Goal: Find contact information: Find contact information

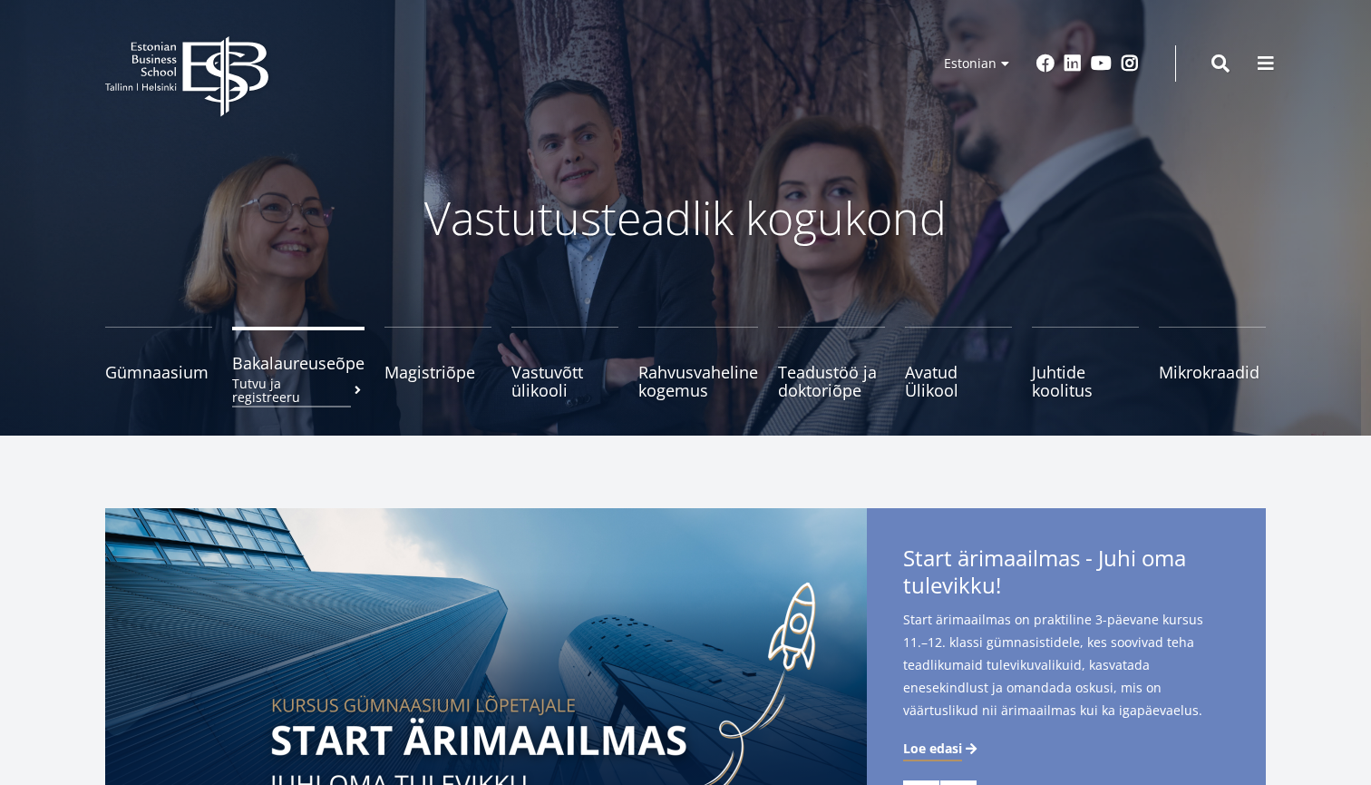
click at [323, 376] on small "Tutvu ja registreeru" at bounding box center [298, 389] width 132 height 27
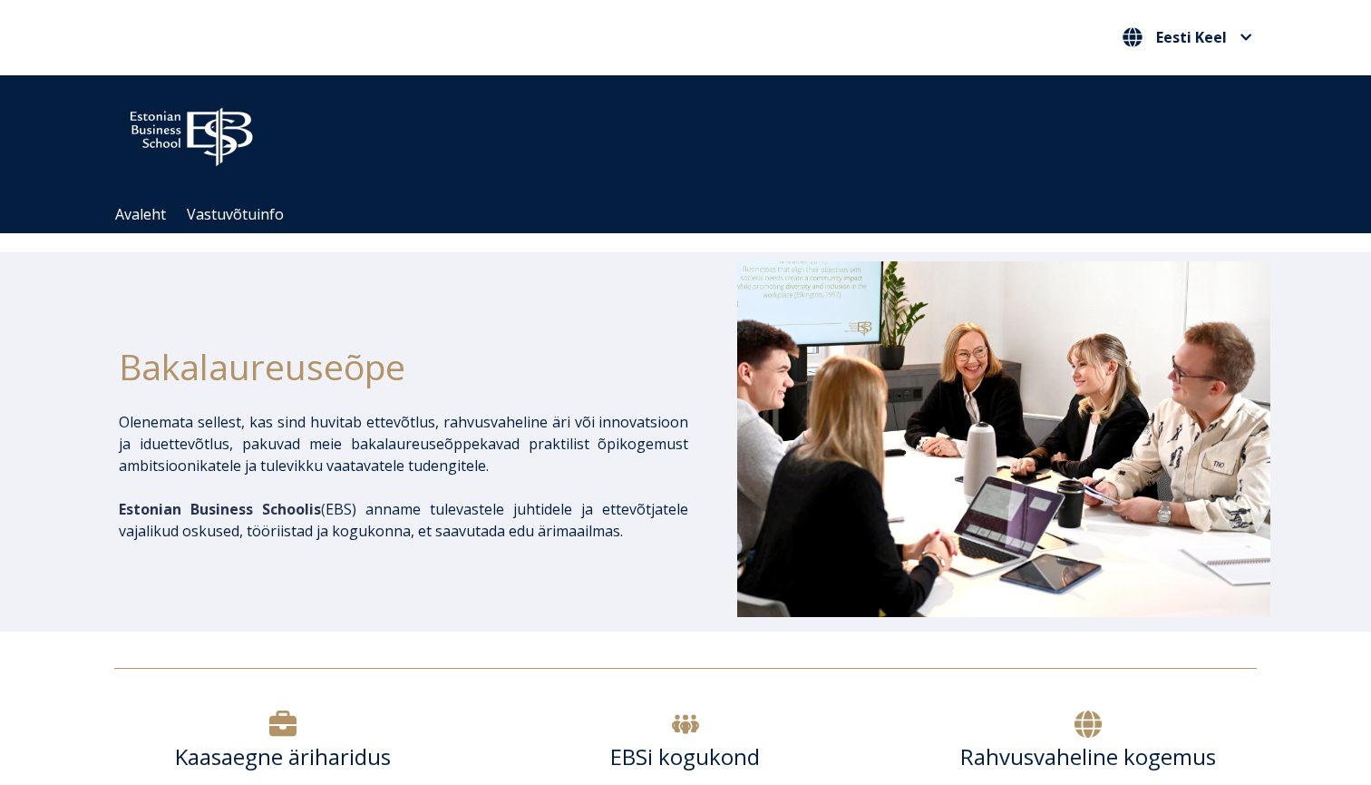
click at [221, 135] on img at bounding box center [191, 132] width 154 height 78
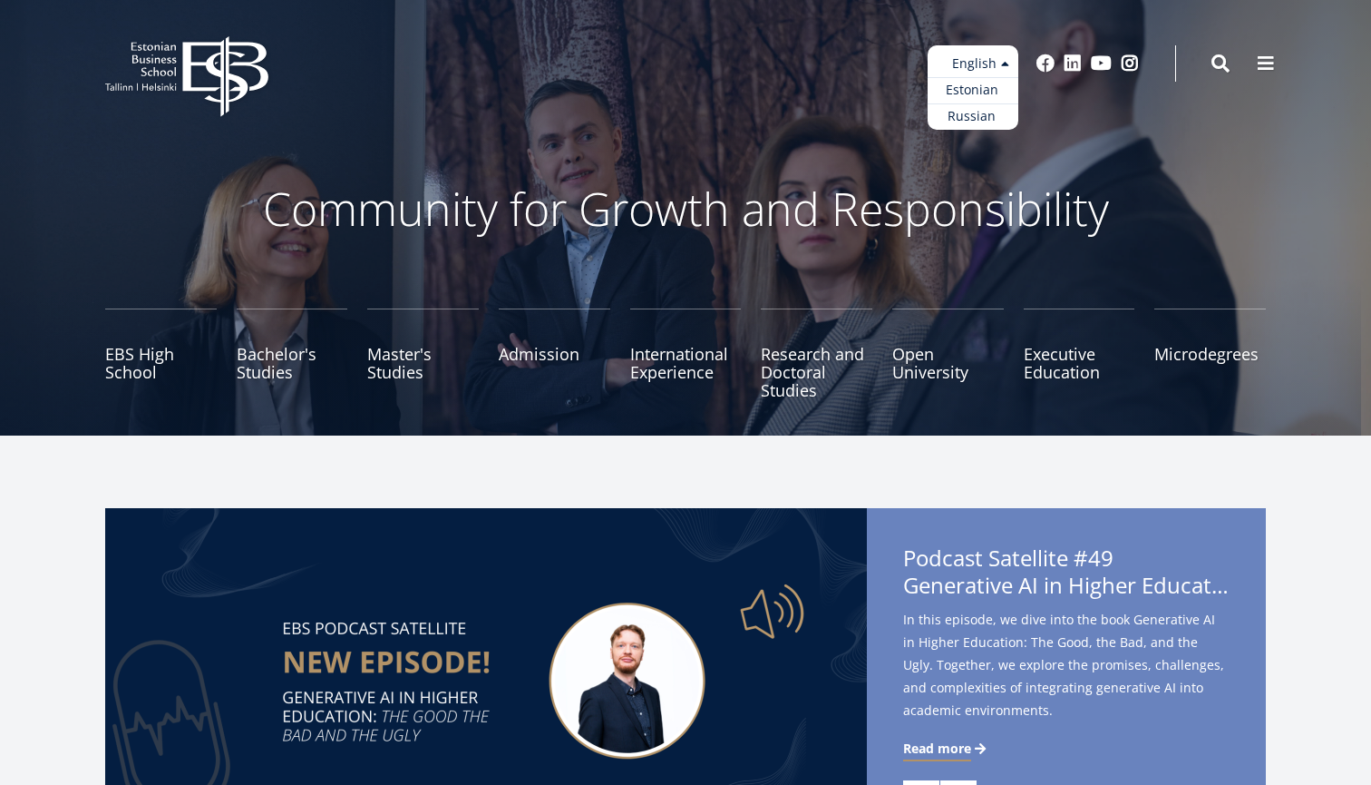
click at [856, 70] on li "English Estonian English Russian" at bounding box center [927, 63] width 181 height 36
click at [856, 79] on li "English Estonian English Russian" at bounding box center [927, 63] width 181 height 36
click at [1263, 53] on span at bounding box center [1266, 62] width 18 height 18
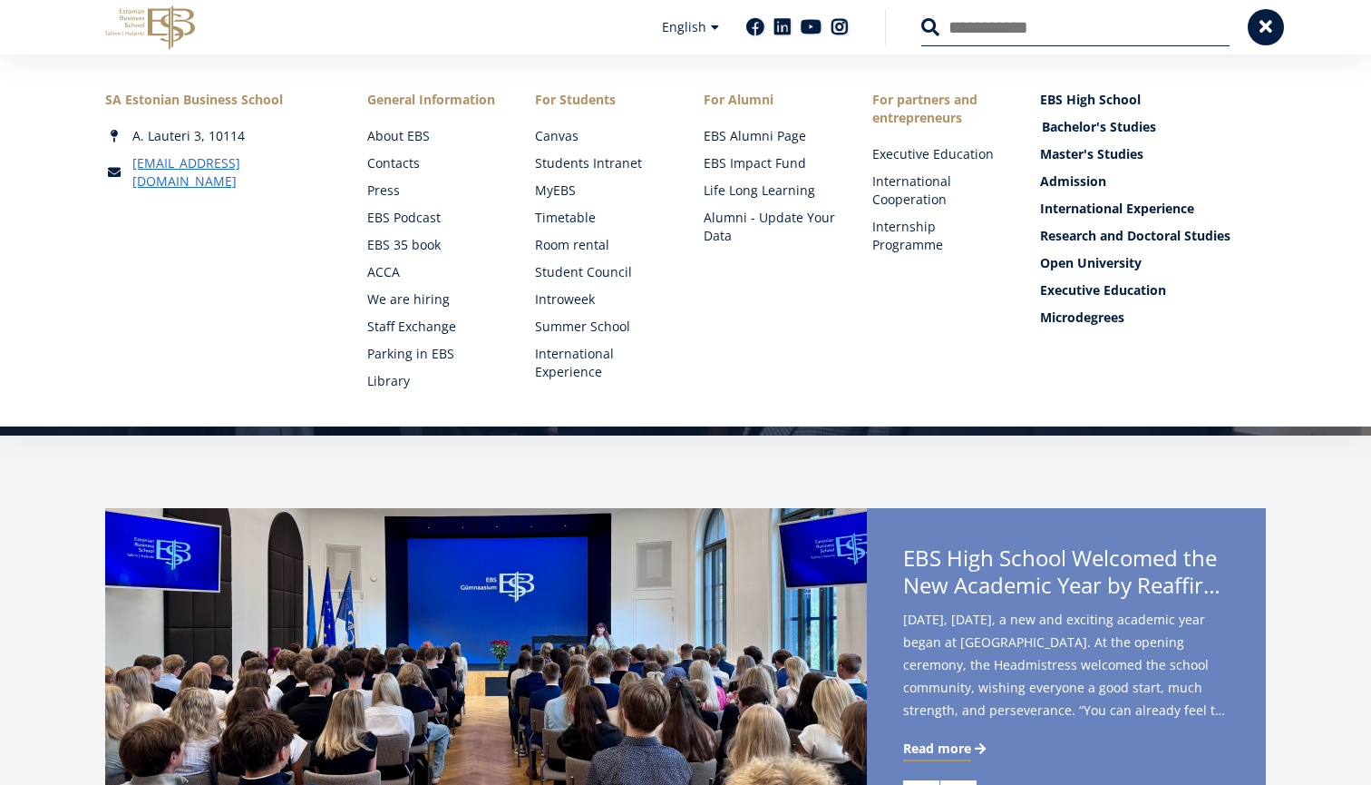
click at [1103, 122] on link "Bachelor's Studies" at bounding box center [1155, 127] width 226 height 18
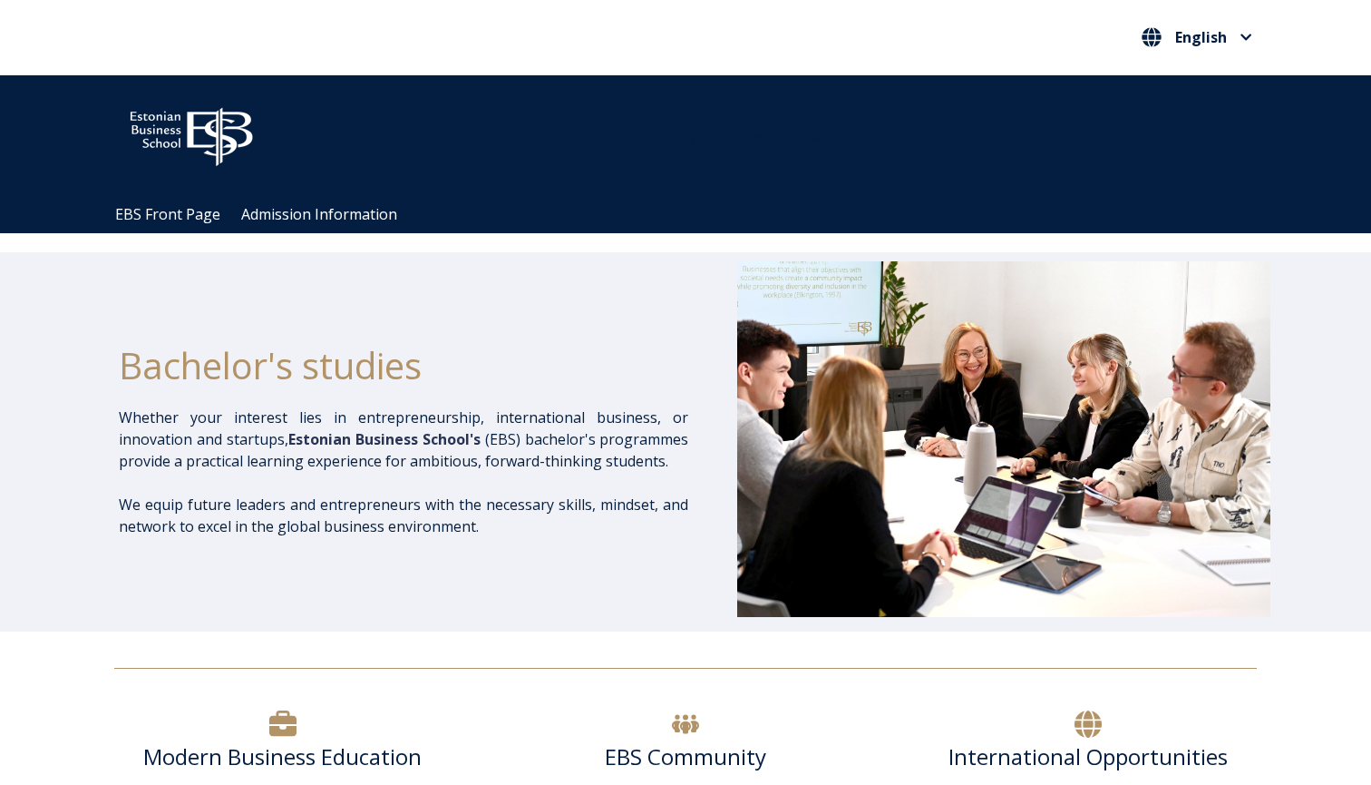
click at [174, 114] on img at bounding box center [191, 132] width 154 height 78
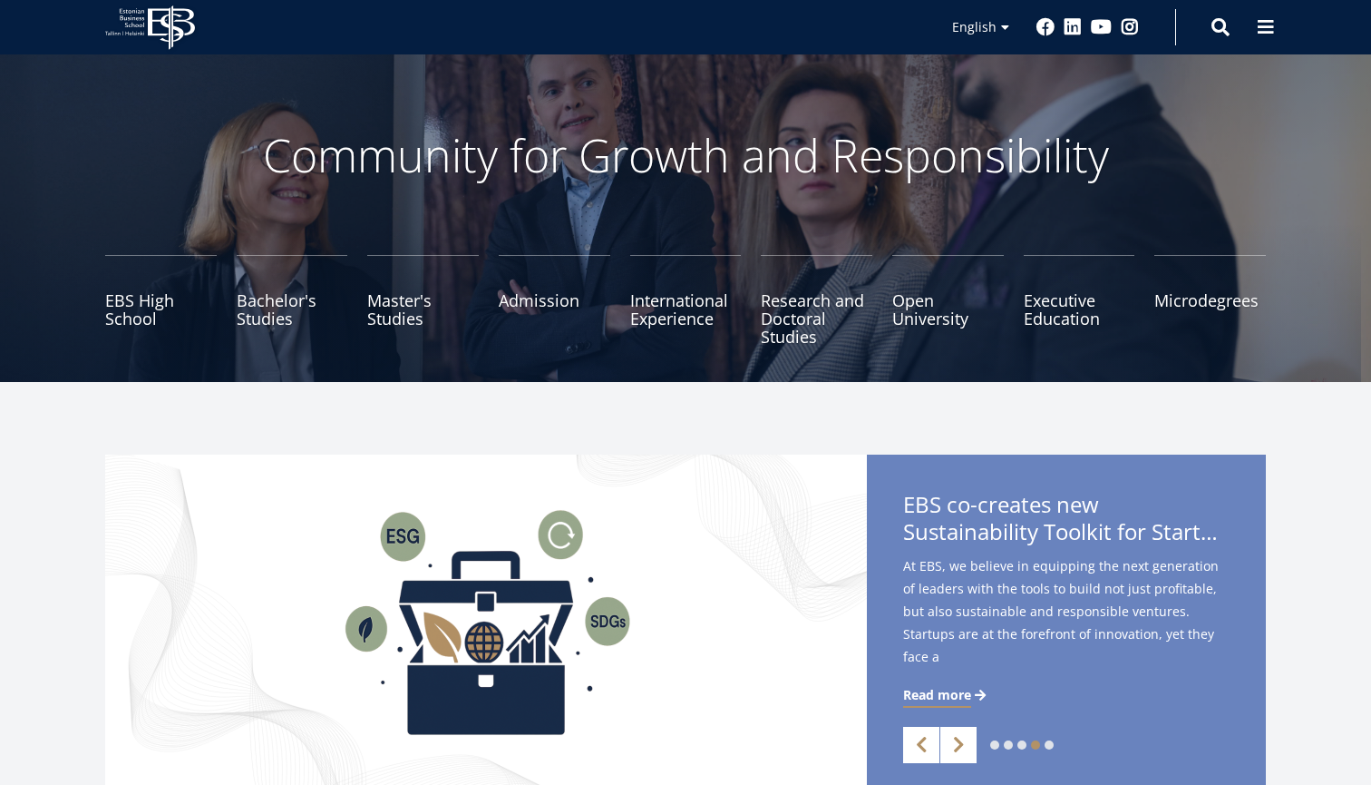
scroll to position [66, 0]
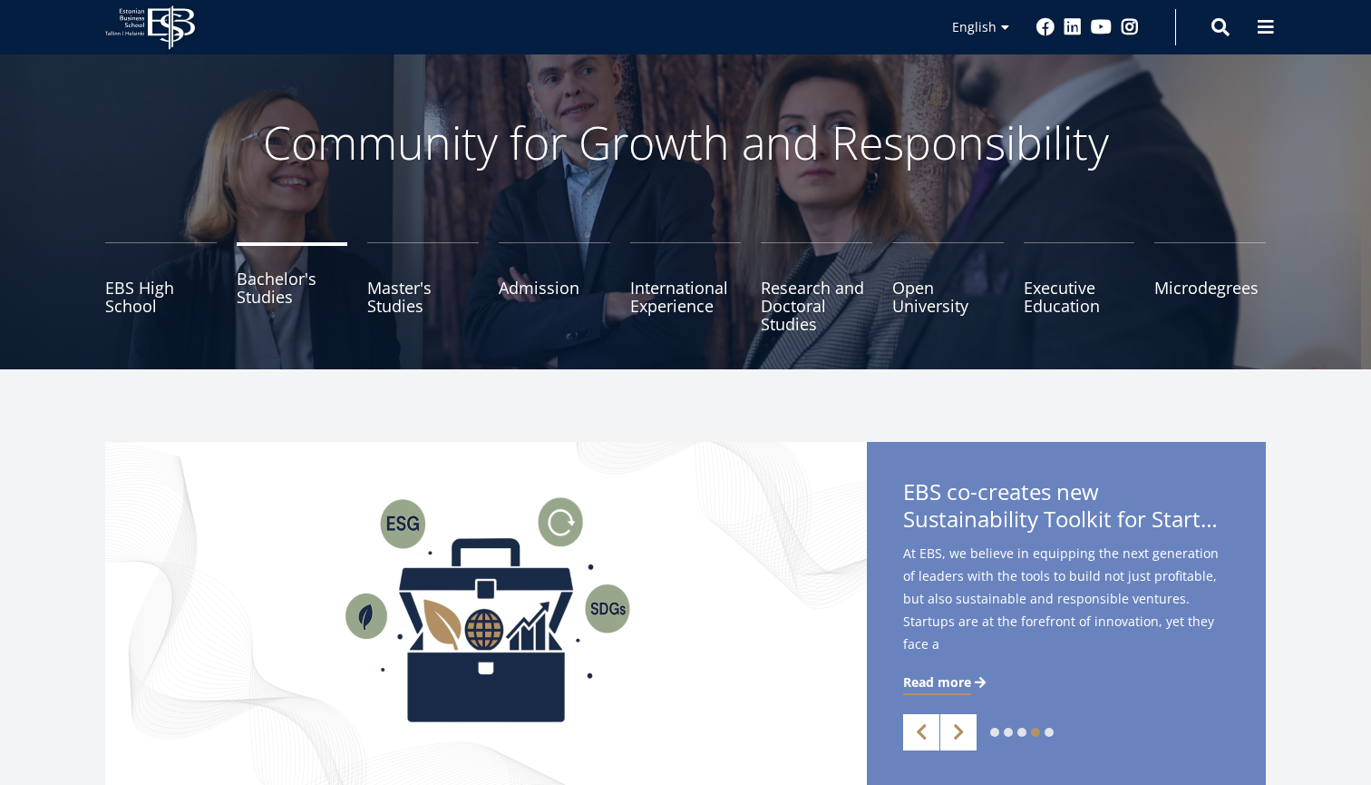
click at [299, 298] on link "Bachelor's Studies" at bounding box center [293, 287] width 112 height 91
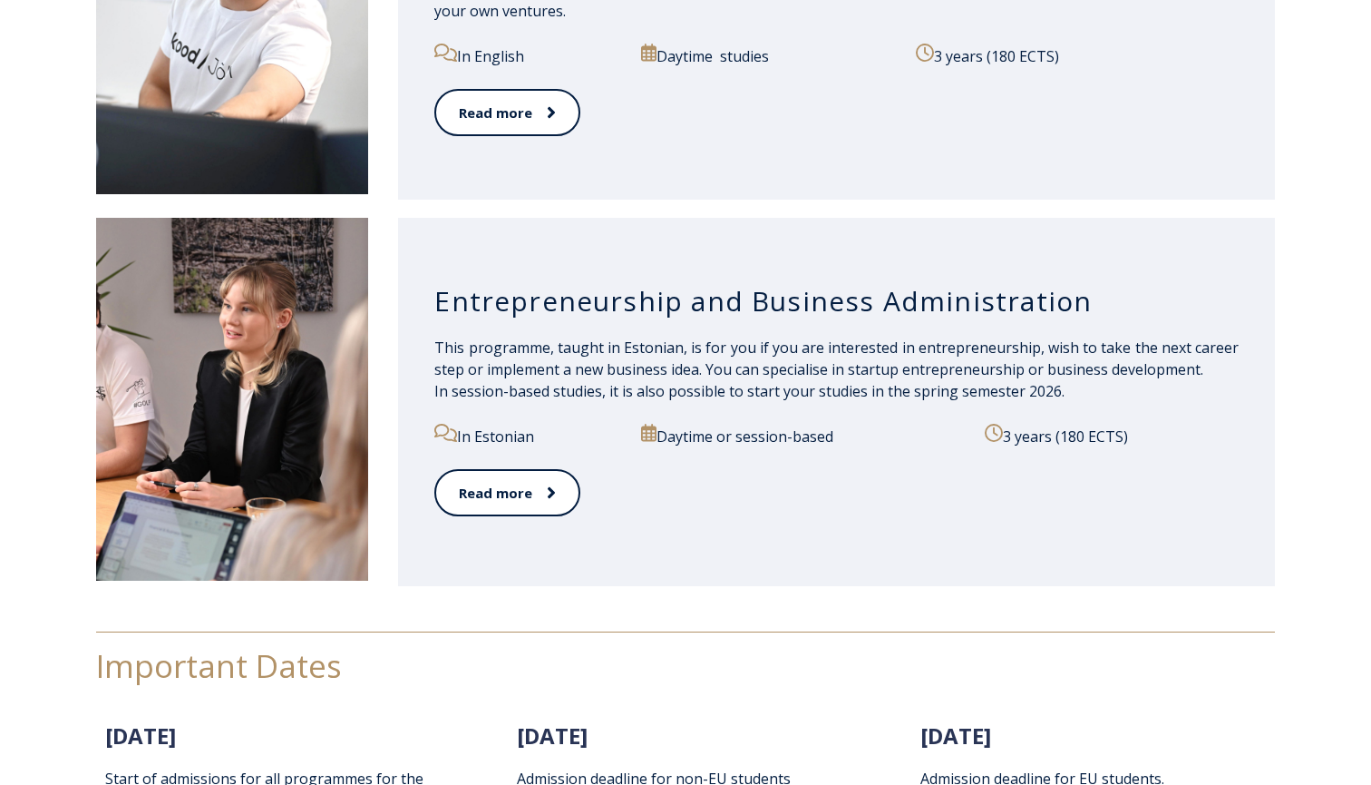
scroll to position [1954, 0]
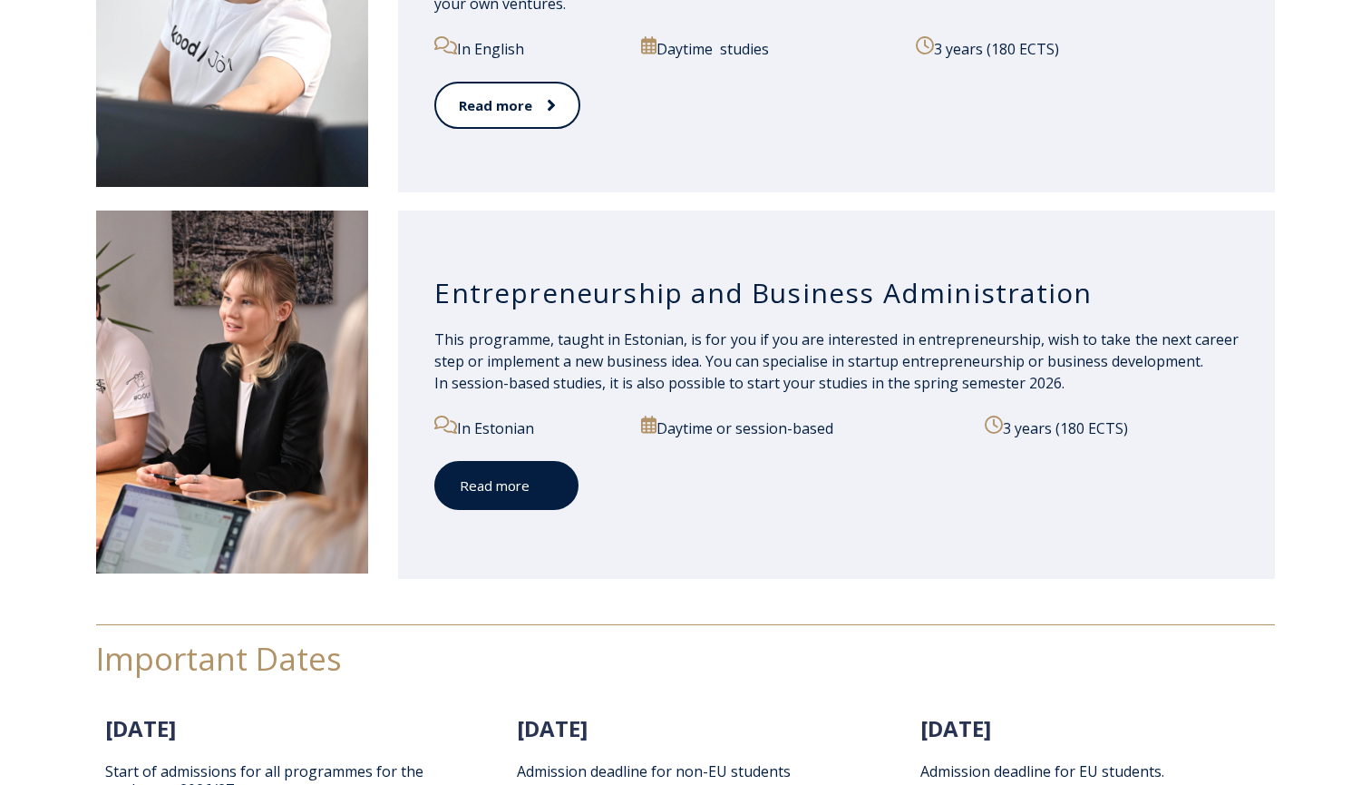
click at [556, 496] on link "Read more" at bounding box center [506, 486] width 144 height 50
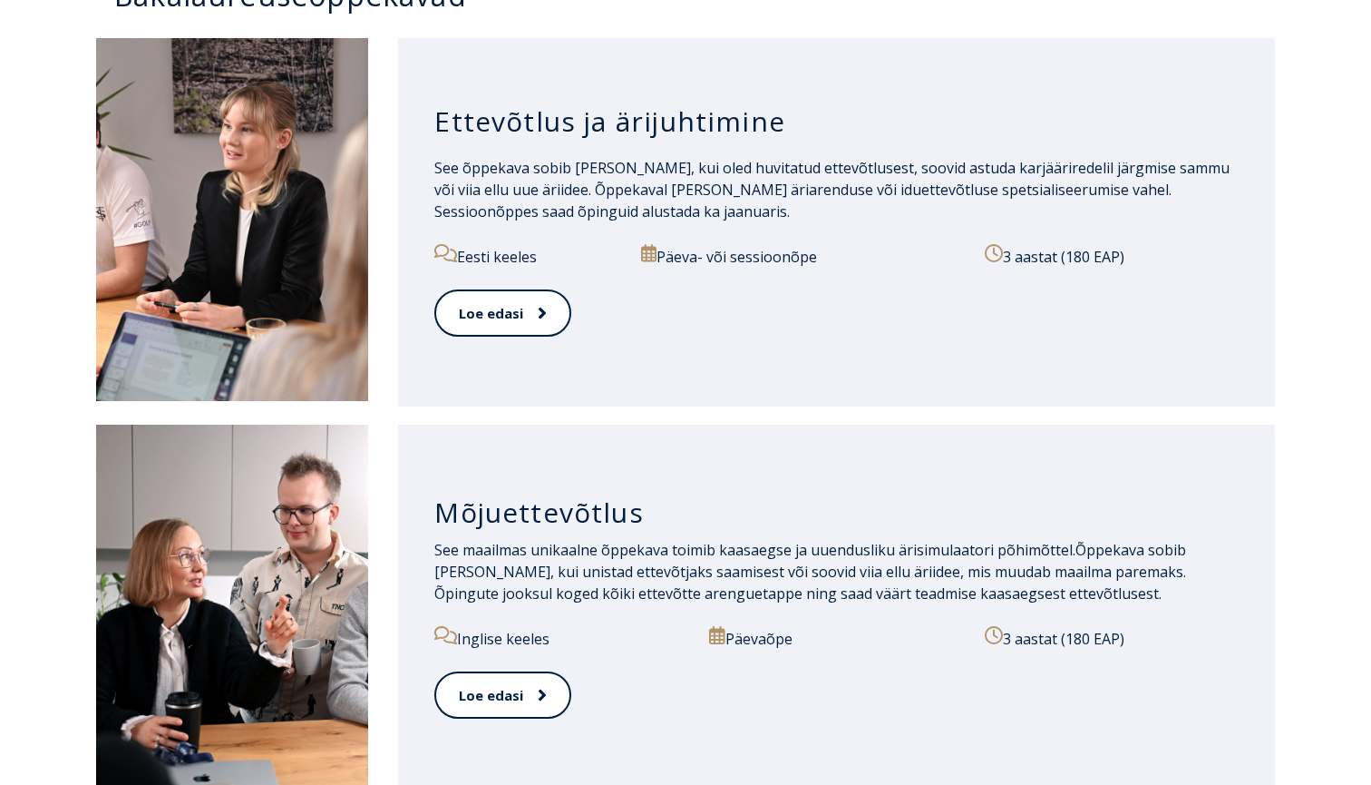
scroll to position [1322, 0]
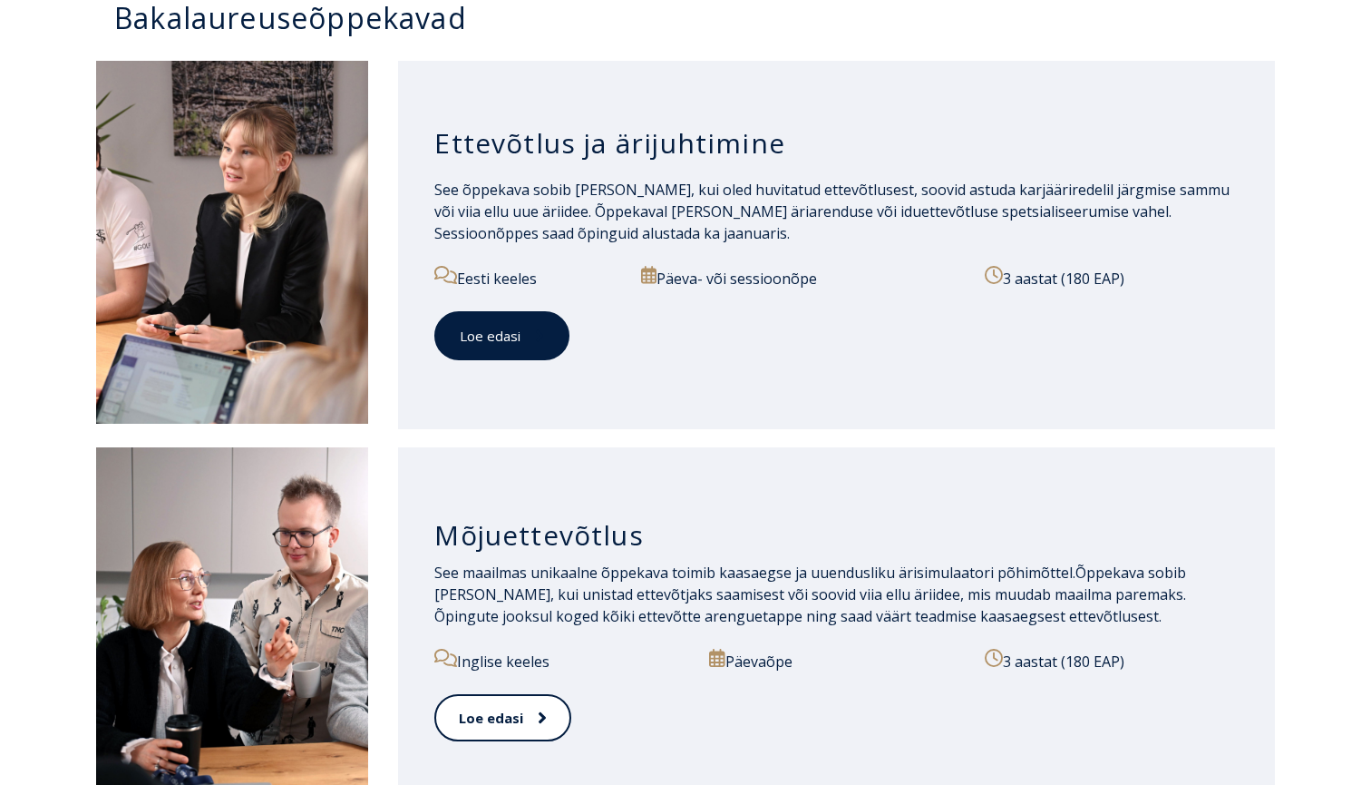
click at [501, 345] on link "Loe edasi" at bounding box center [501, 336] width 135 height 50
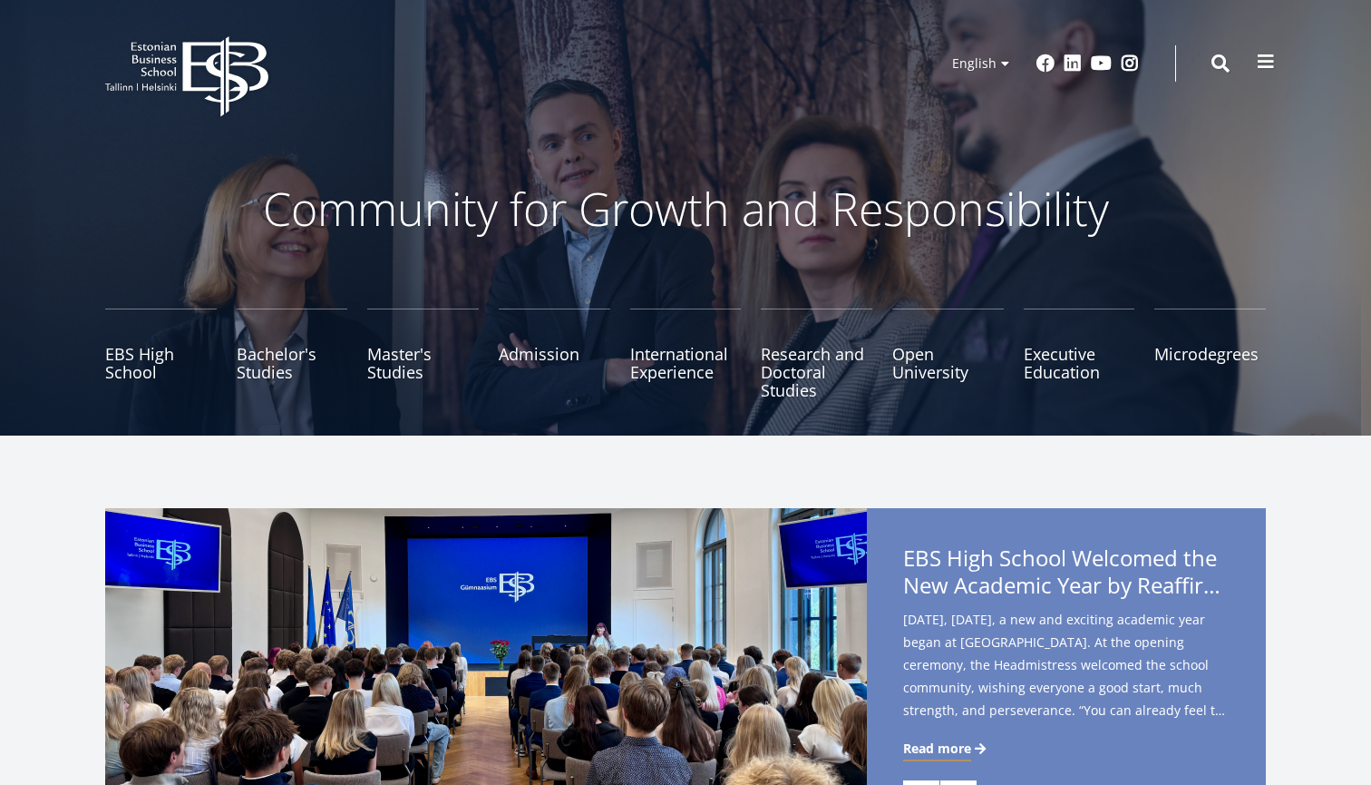
click at [1259, 62] on span at bounding box center [1266, 62] width 18 height 18
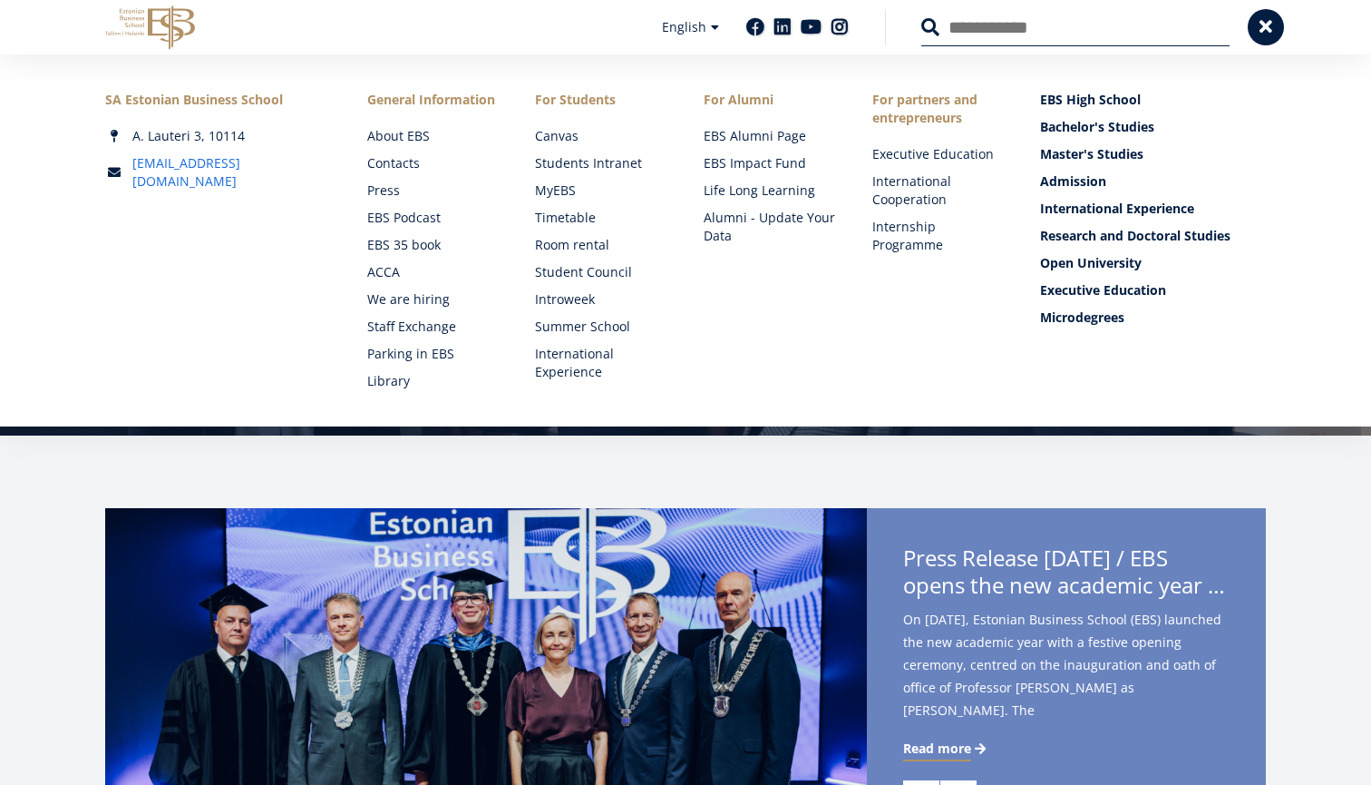
click at [167, 161] on link "[EMAIL_ADDRESS][DOMAIN_NAME]" at bounding box center [231, 172] width 199 height 36
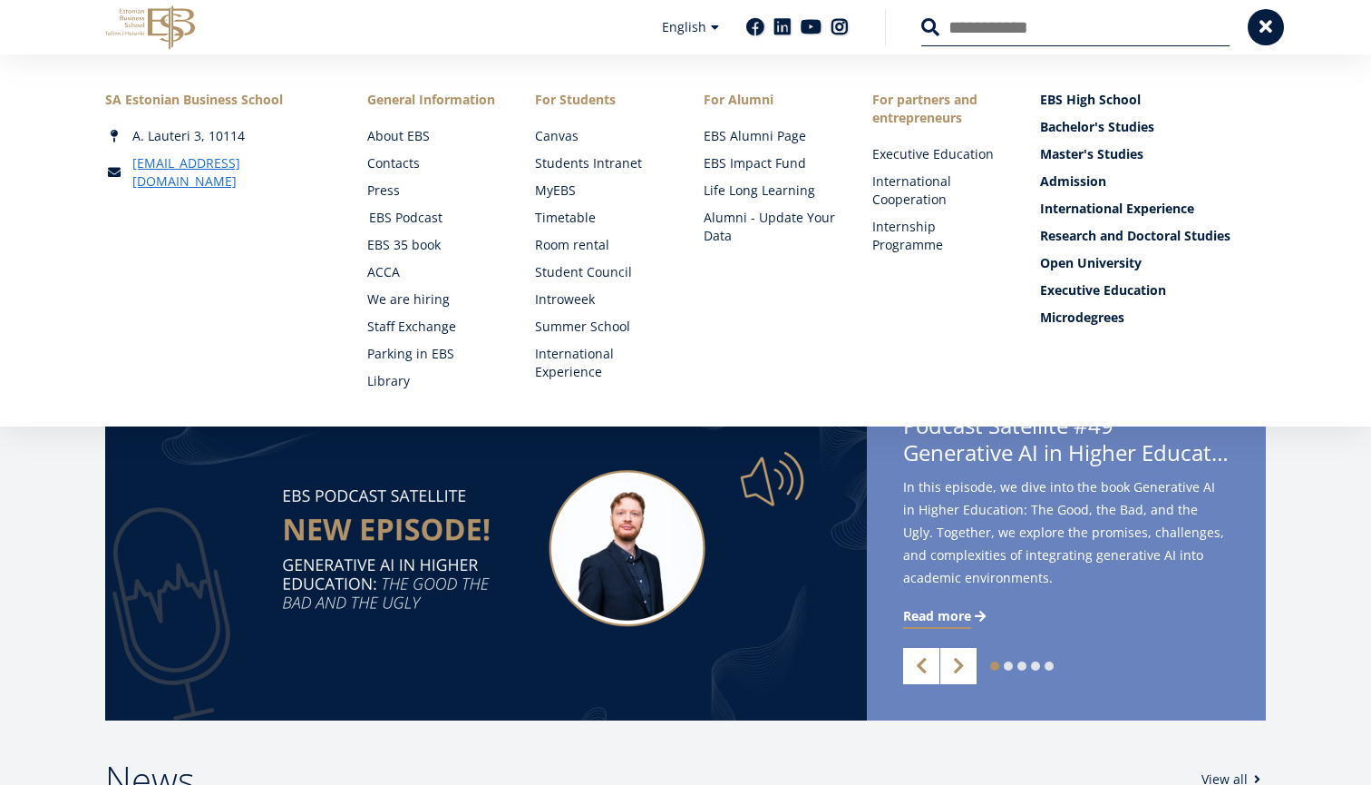
scroll to position [103, 0]
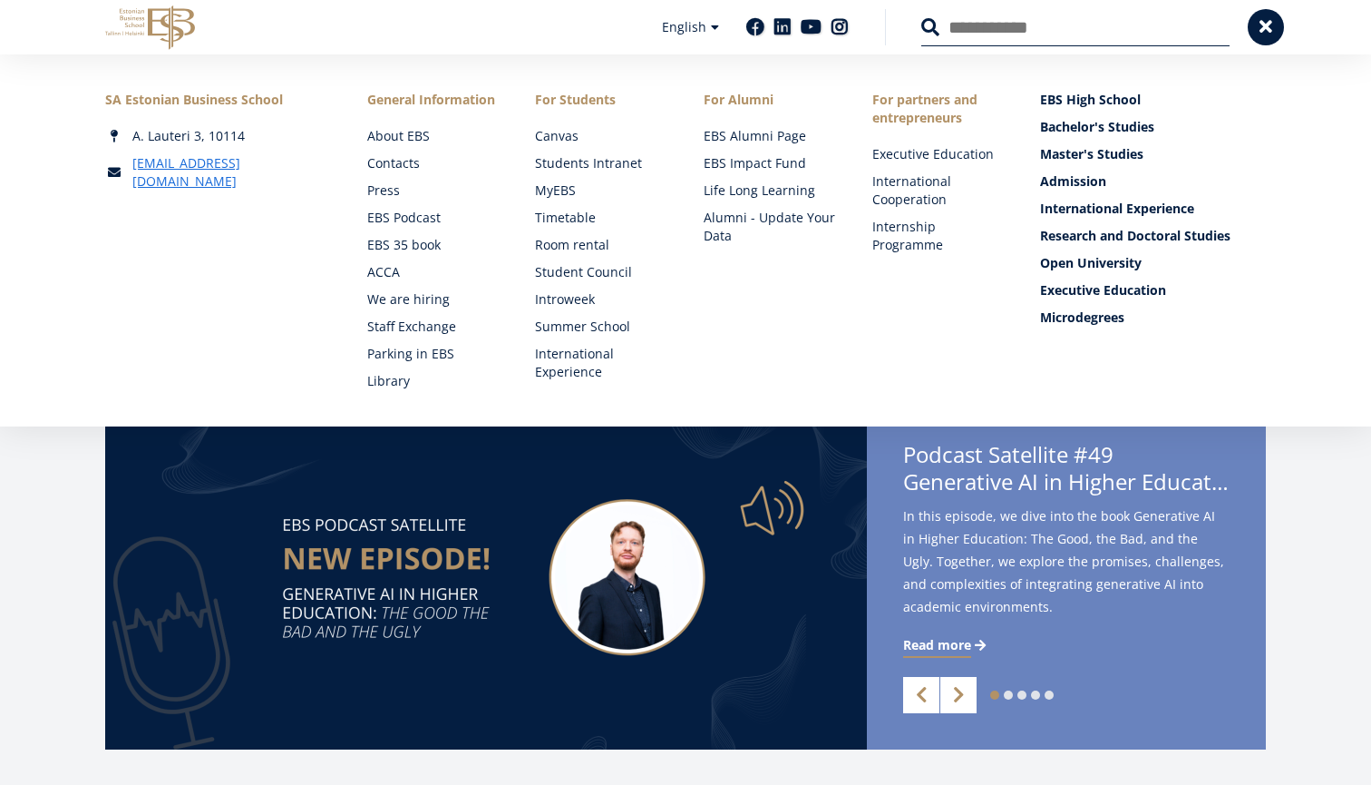
click at [81, 532] on div "1 2 3 4 5 Previous Next Podcast Satellite #49 Generative AI in Higher Education…" at bounding box center [686, 577] width 1306 height 345
click at [1256, 30] on button at bounding box center [1266, 25] width 36 height 36
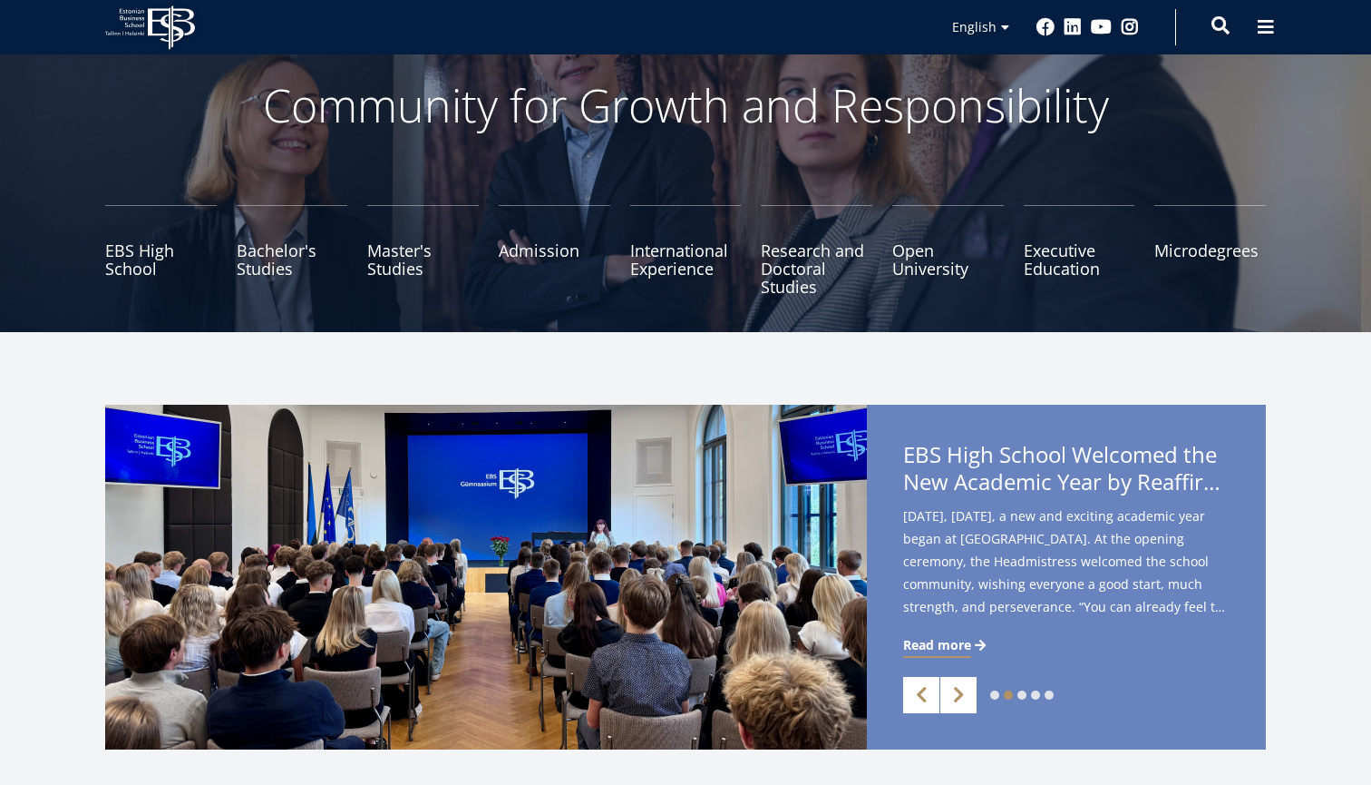
click at [1216, 33] on span at bounding box center [1221, 25] width 18 height 18
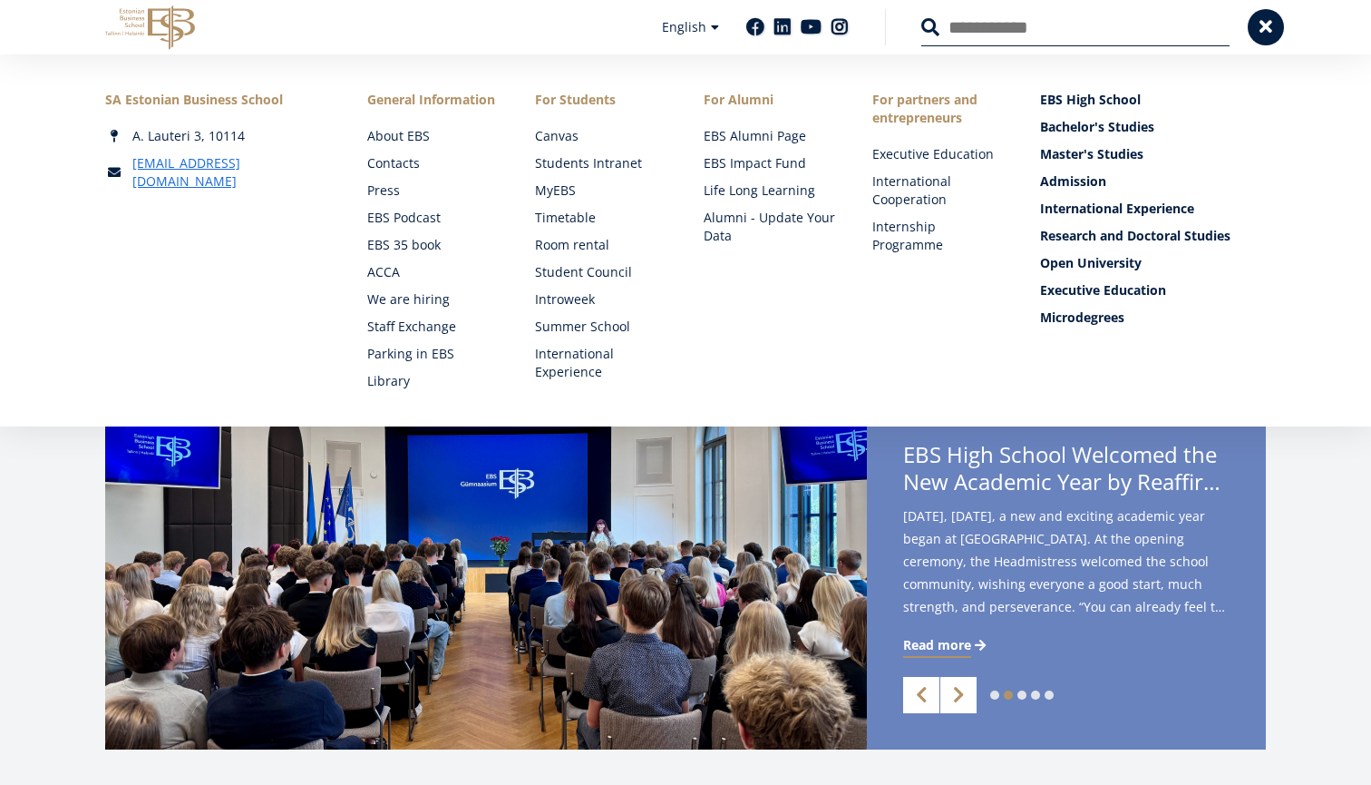
click at [1098, 43] on input "Search" at bounding box center [1076, 27] width 308 height 38
type input "*"
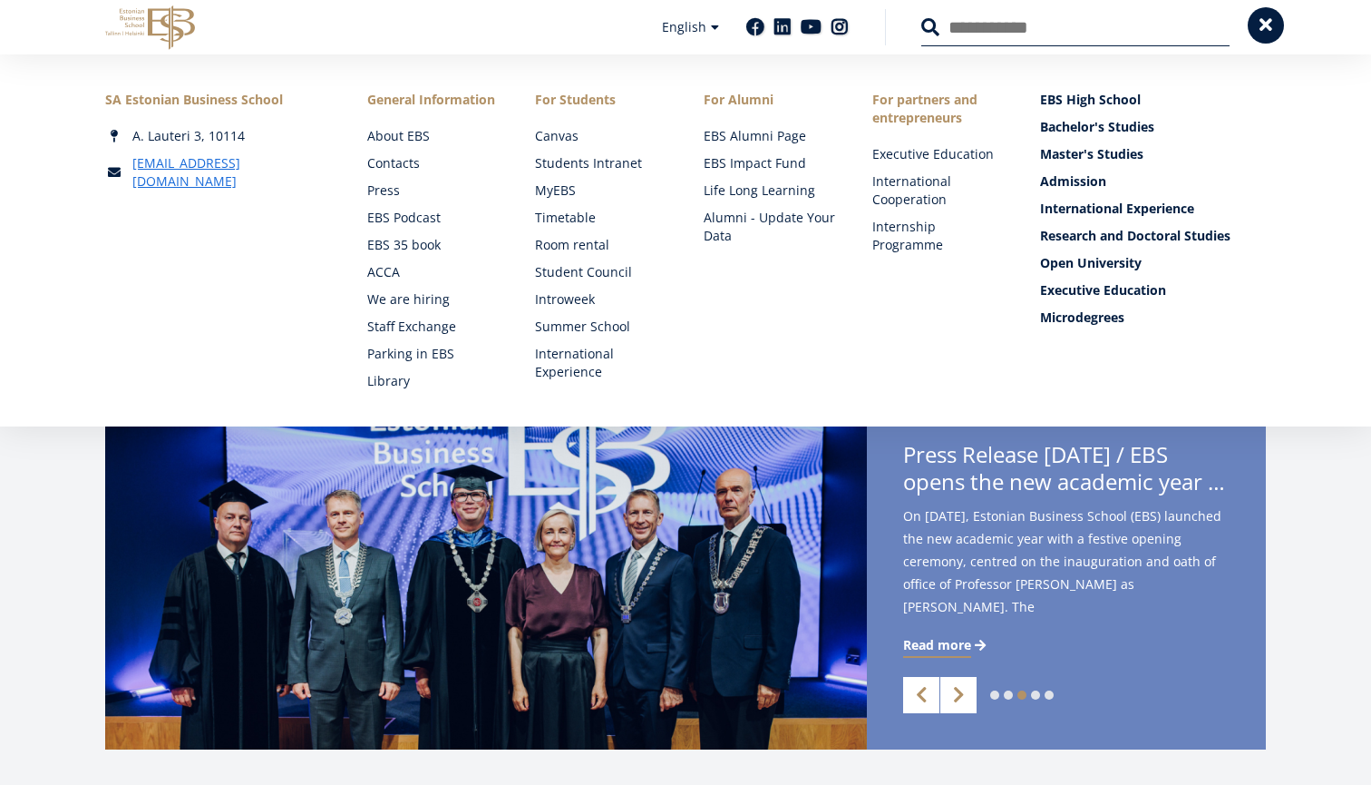
click at [1269, 25] on span at bounding box center [1266, 25] width 18 height 18
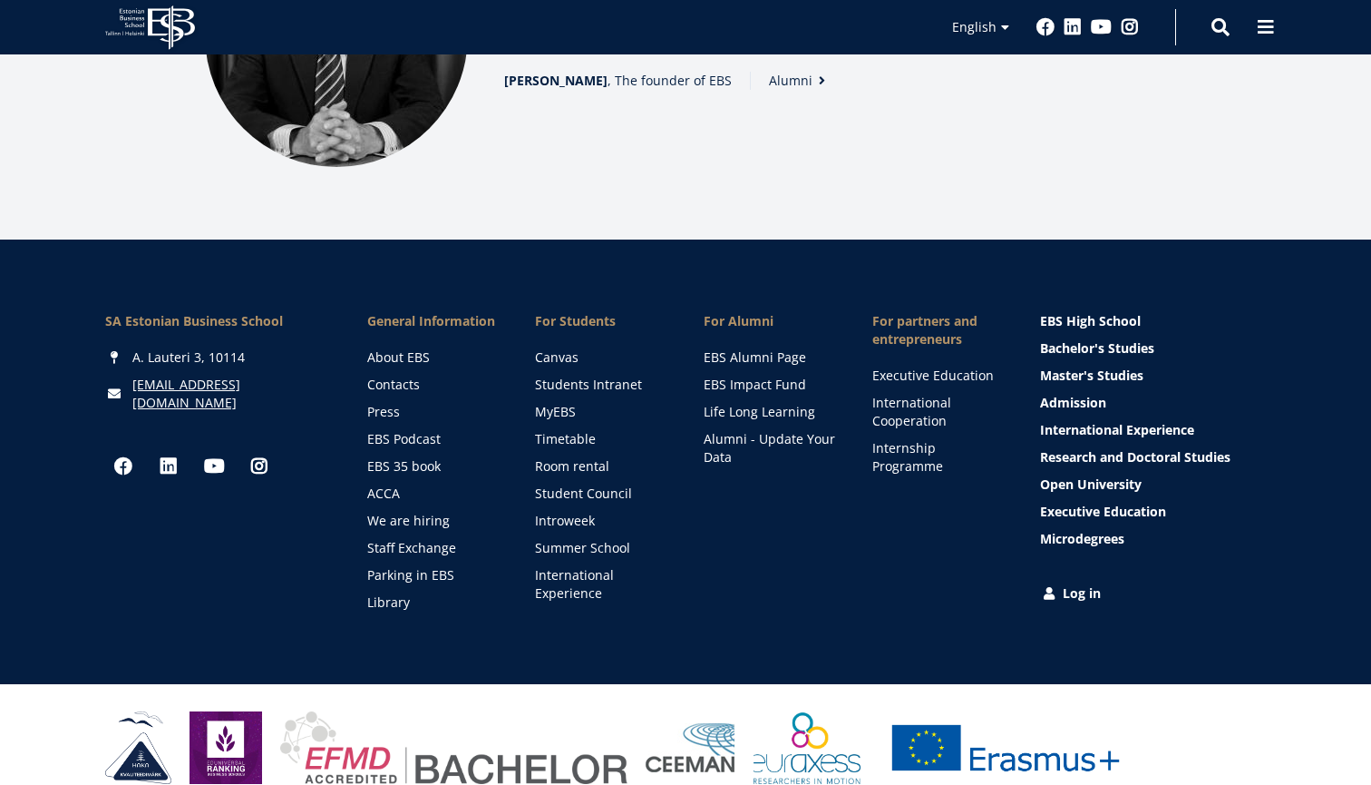
scroll to position [2594, 0]
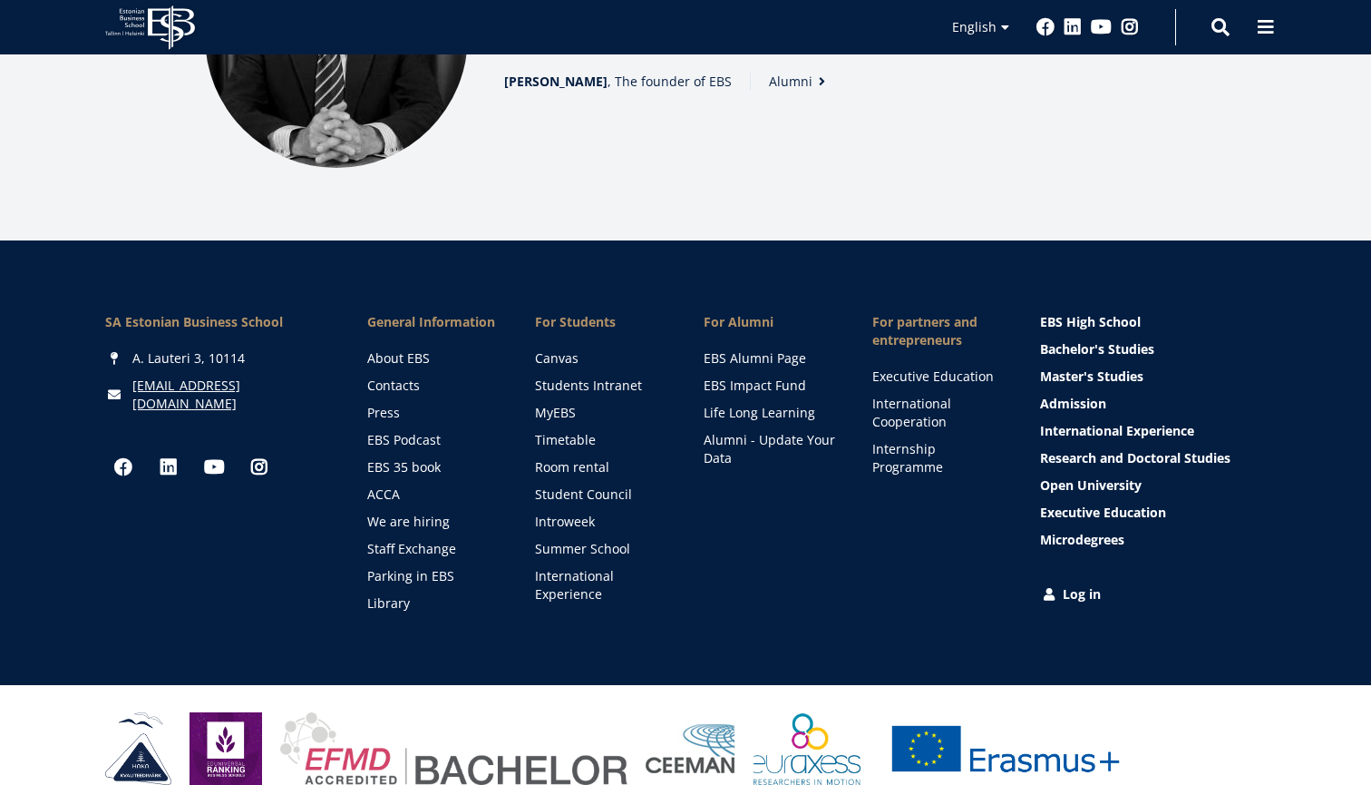
click at [150, 19] on icon at bounding box center [171, 27] width 47 height 44
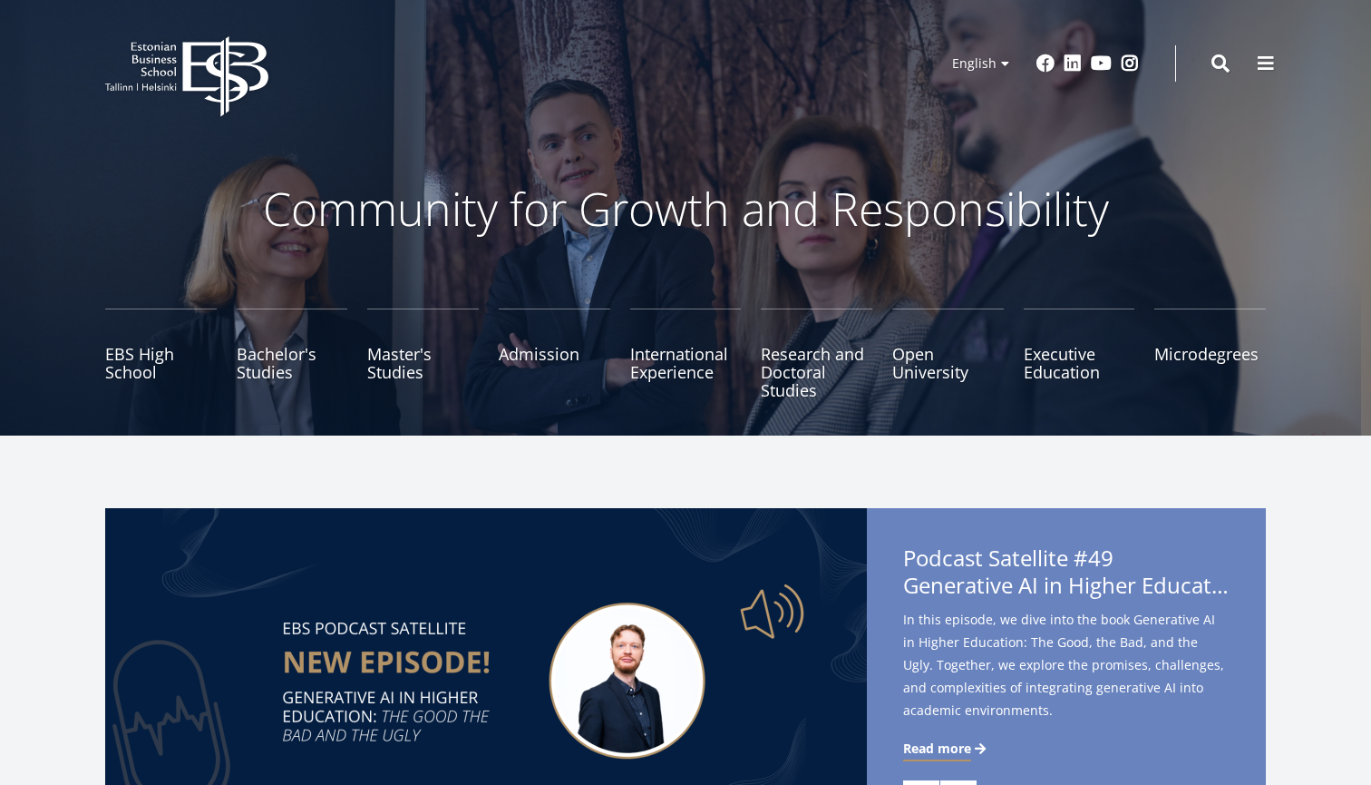
scroll to position [31, 0]
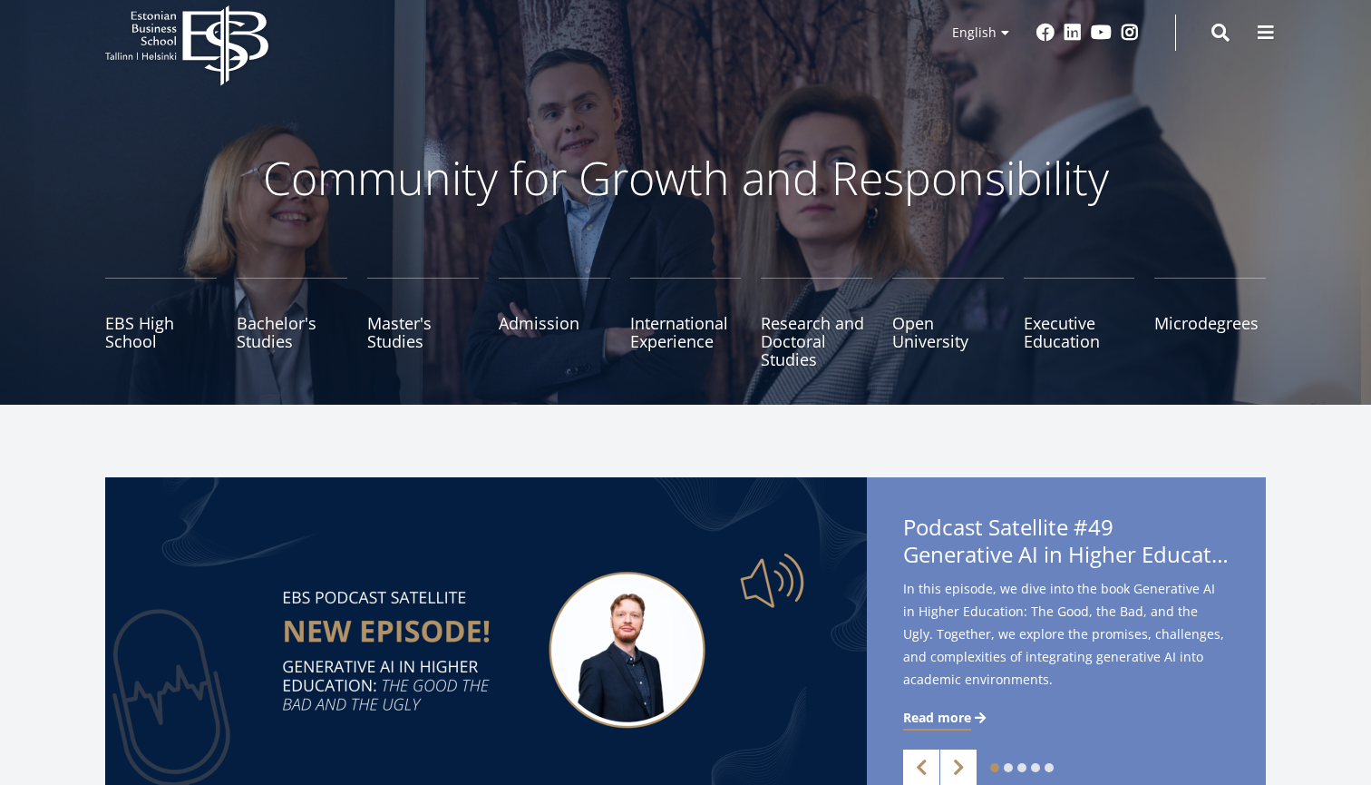
click at [209, 44] on icon "EBS Logo Created with Sketch." at bounding box center [186, 45] width 163 height 81
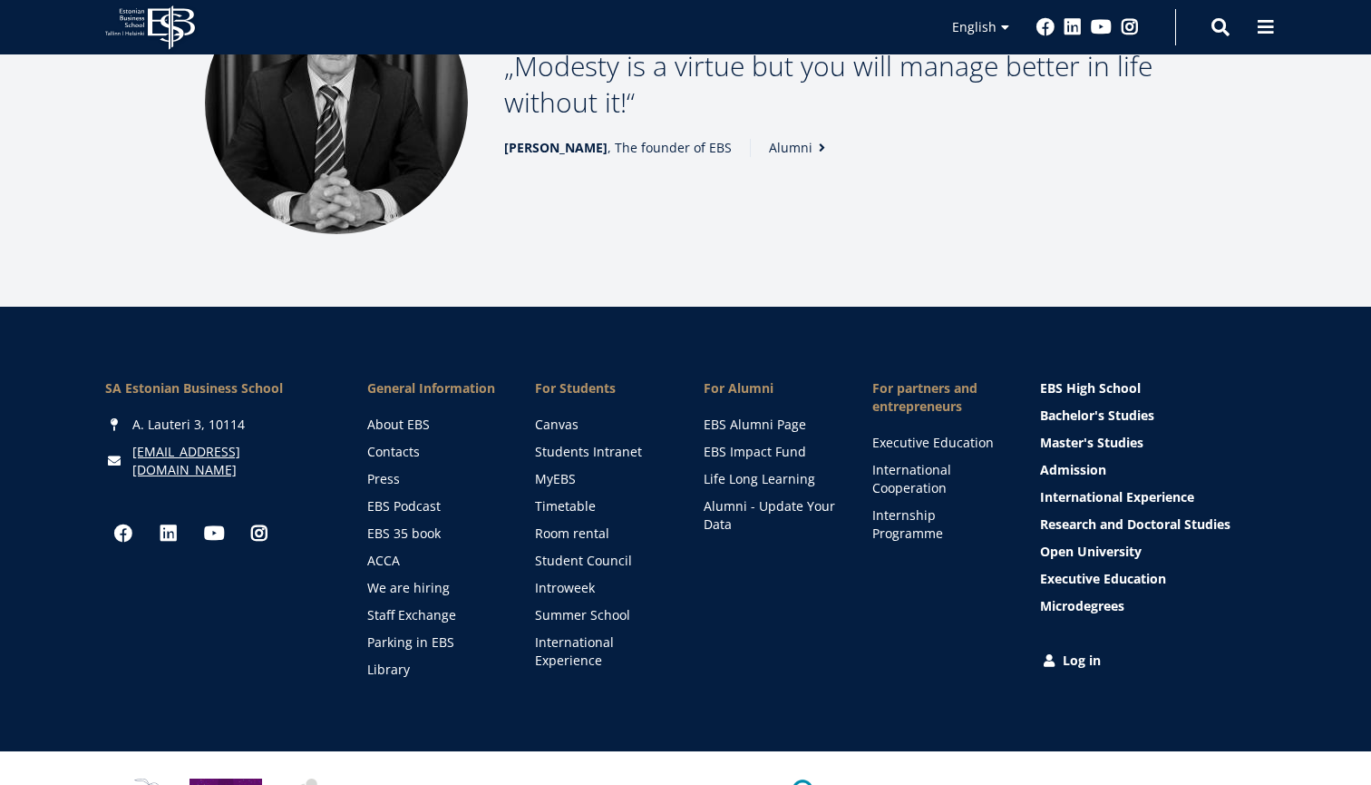
scroll to position [2529, 0]
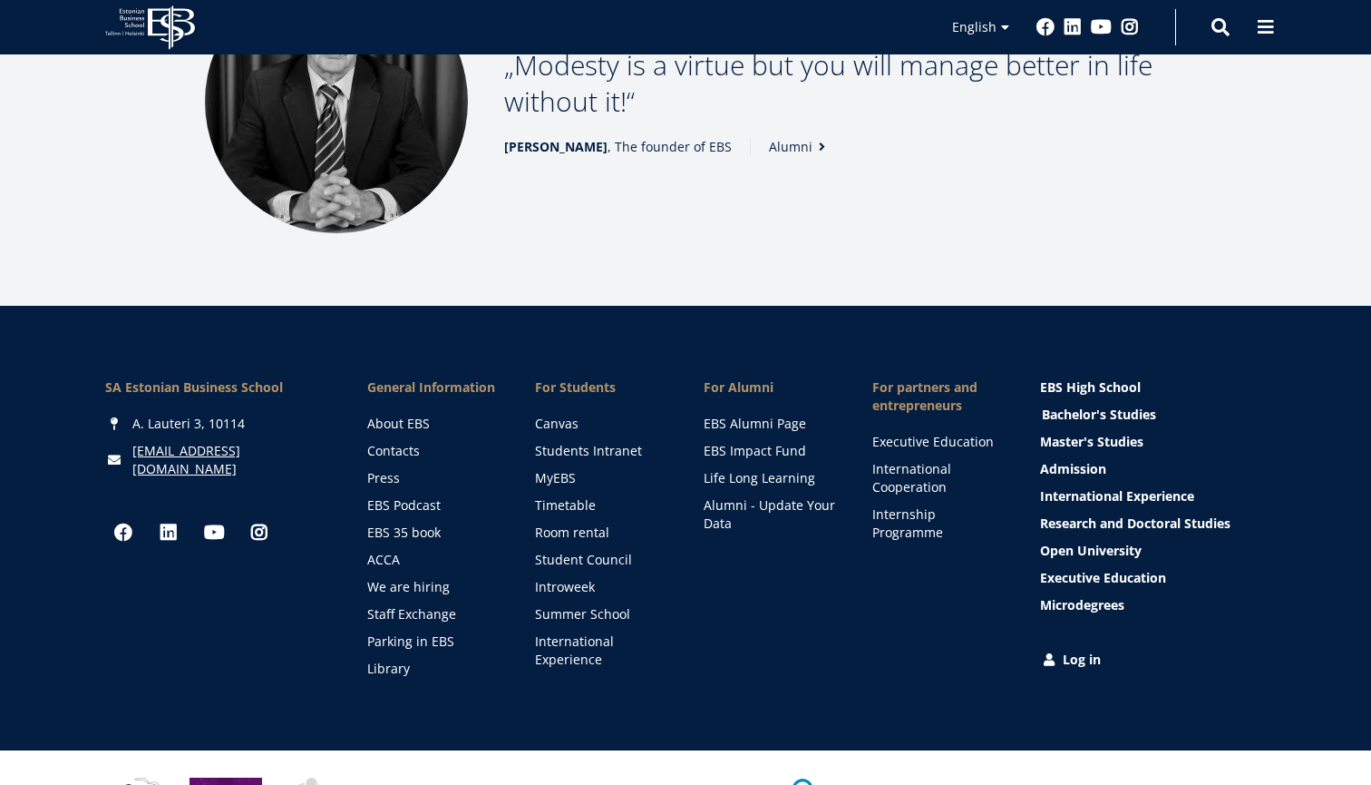
click at [1074, 405] on link "Bachelor's Studies" at bounding box center [1155, 414] width 226 height 18
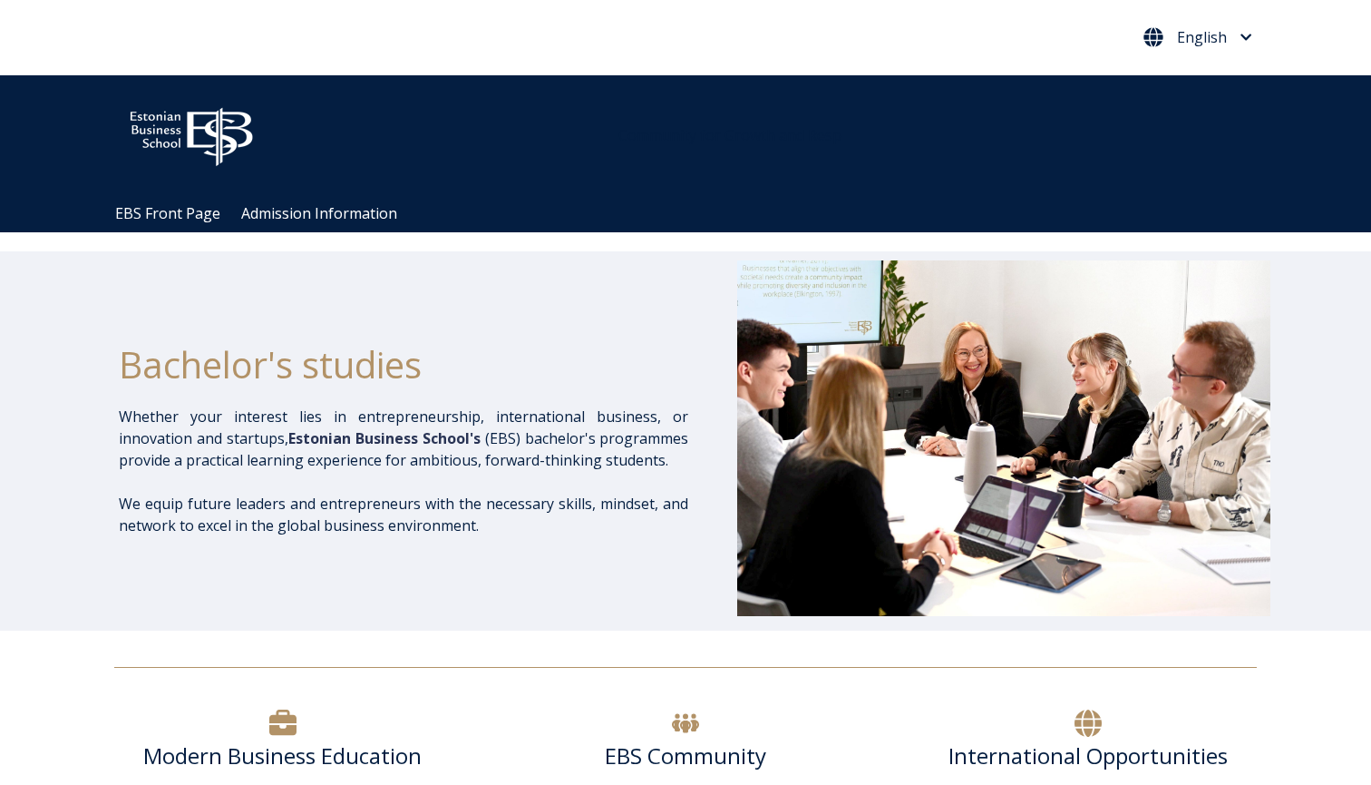
click at [1212, 43] on span "English" at bounding box center [1202, 37] width 50 height 15
click at [1194, 85] on link "Eesti Keel" at bounding box center [1197, 76] width 83 height 29
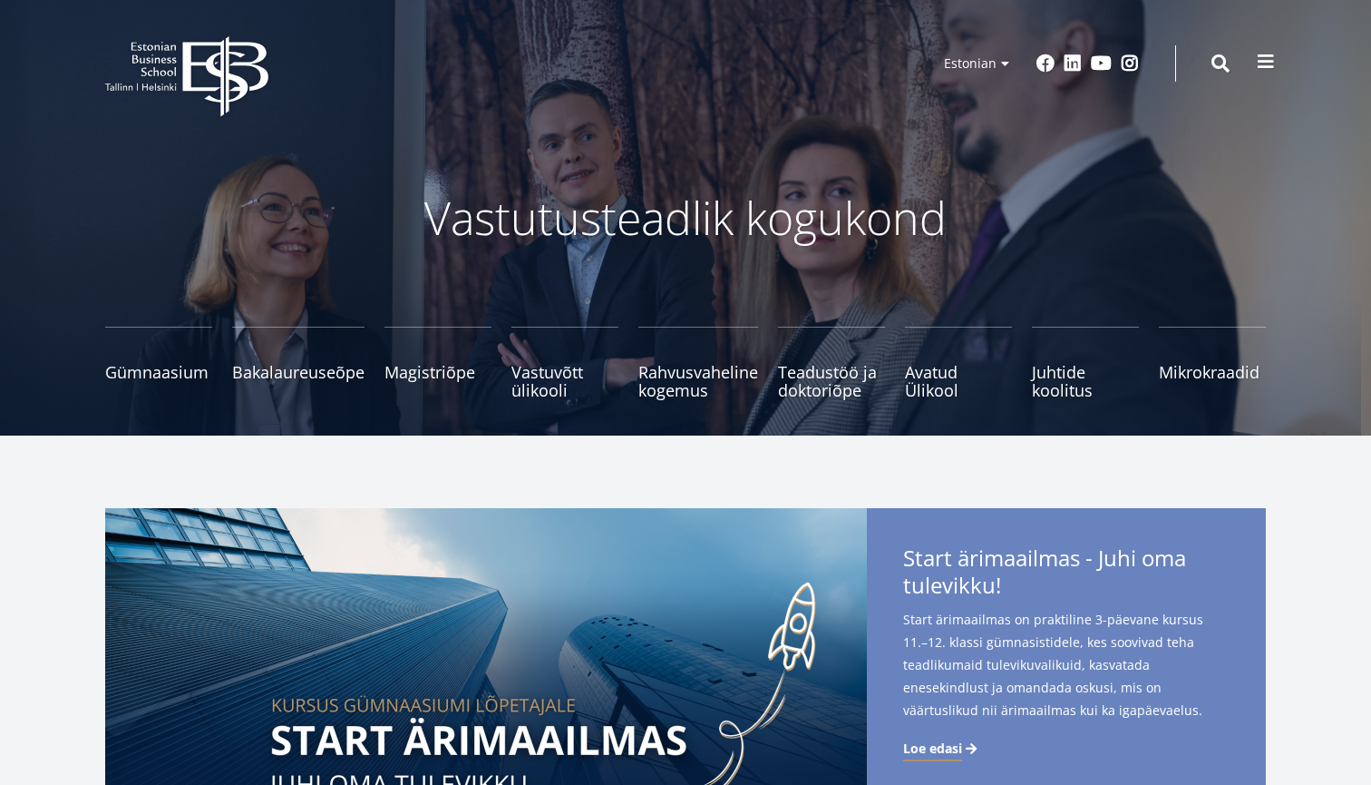
click at [1267, 57] on span at bounding box center [1266, 62] width 18 height 18
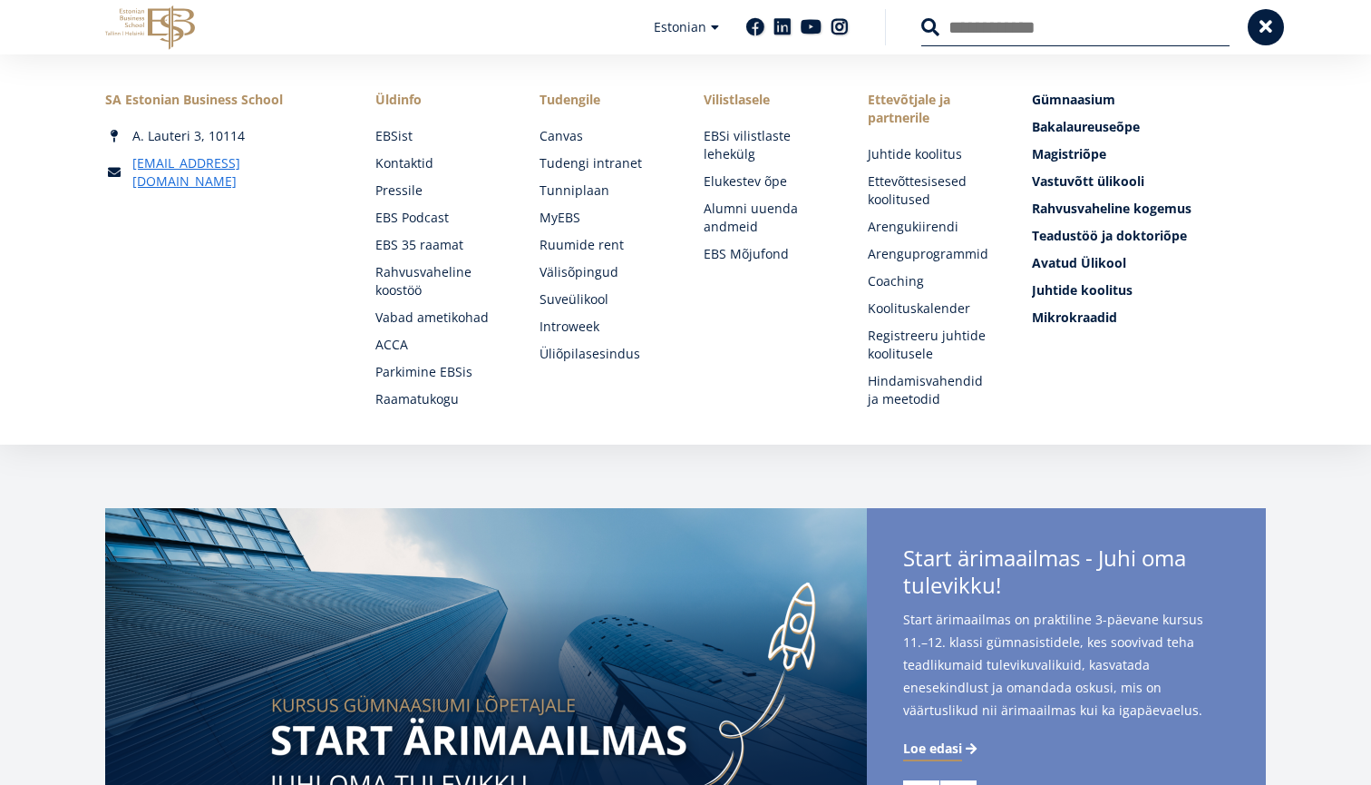
click at [1015, 38] on input "Otsing" at bounding box center [1076, 27] width 308 height 38
type input "*****"
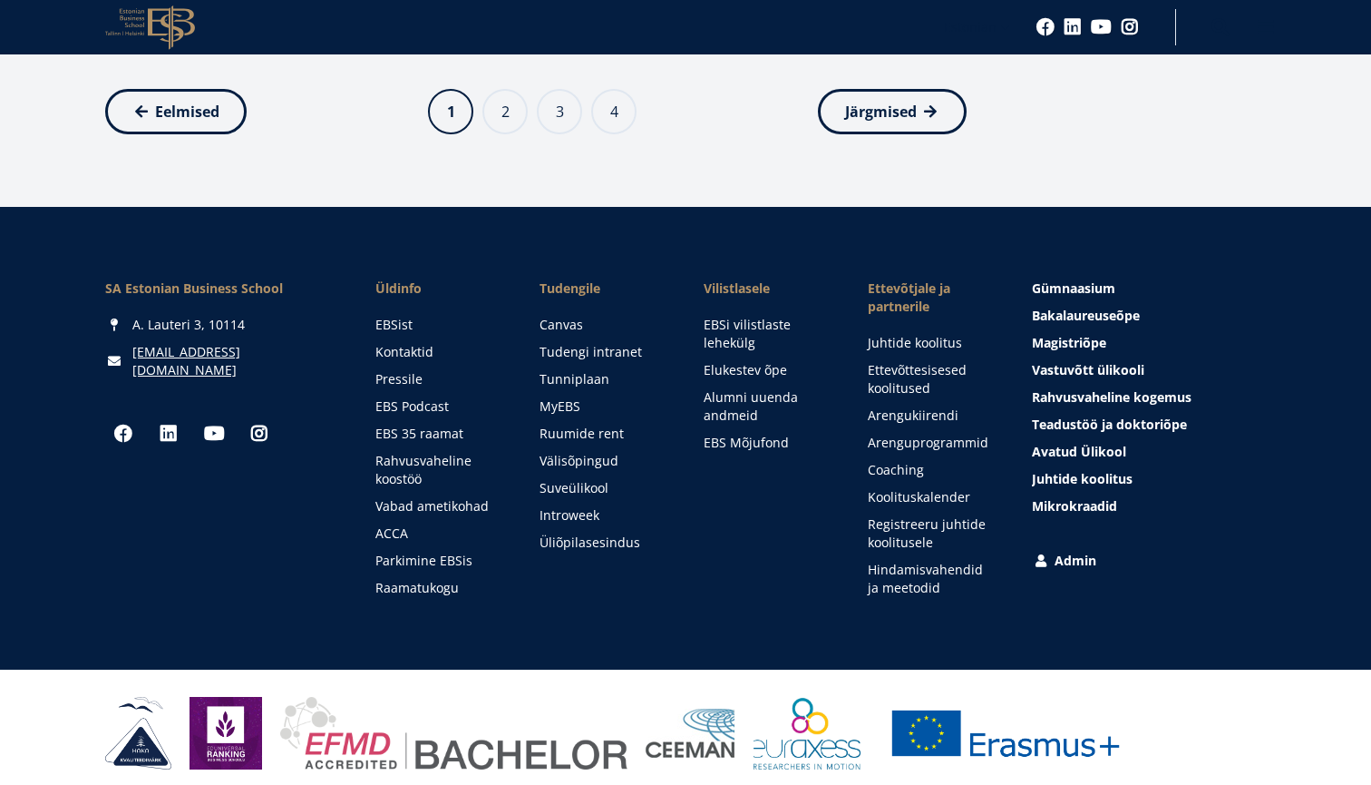
scroll to position [1743, 0]
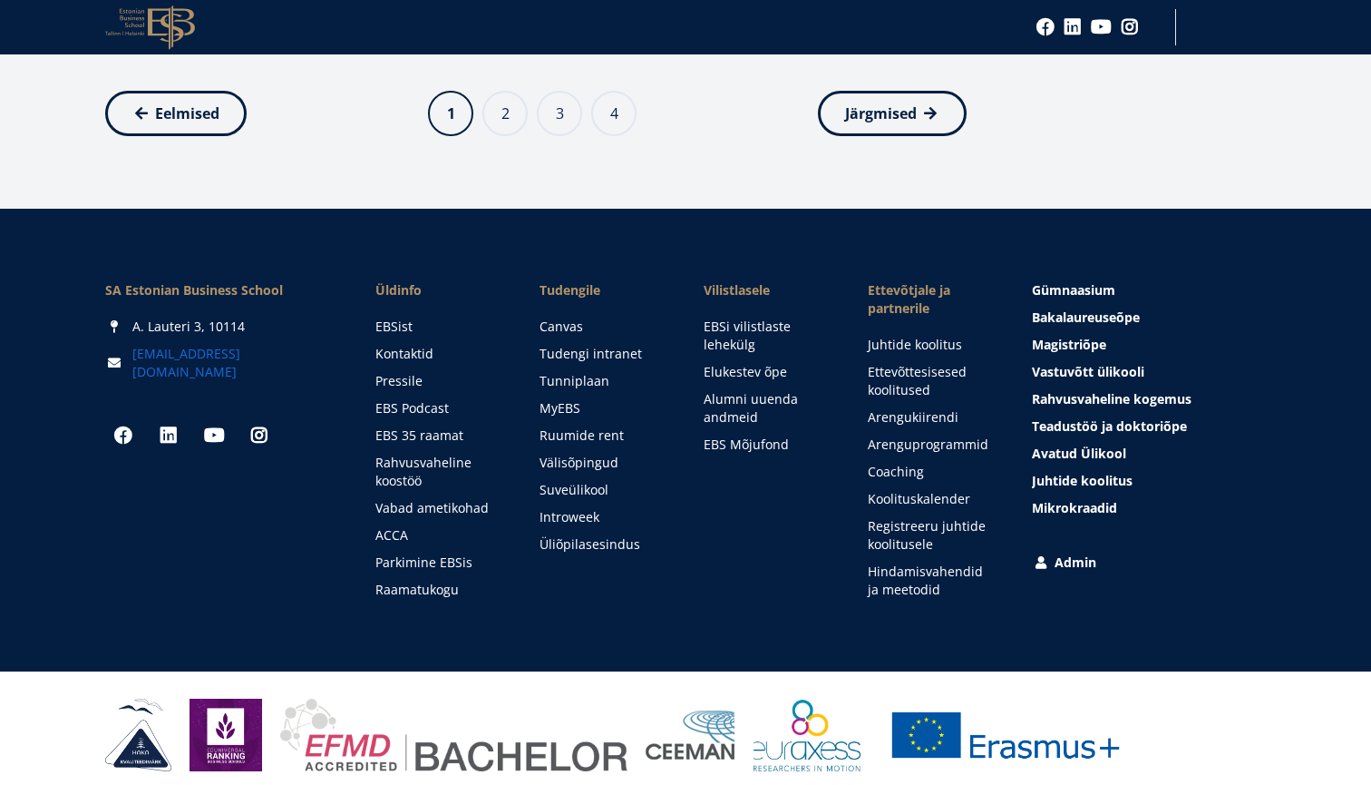
click at [185, 345] on link "[EMAIL_ADDRESS][DOMAIN_NAME]" at bounding box center [235, 363] width 207 height 36
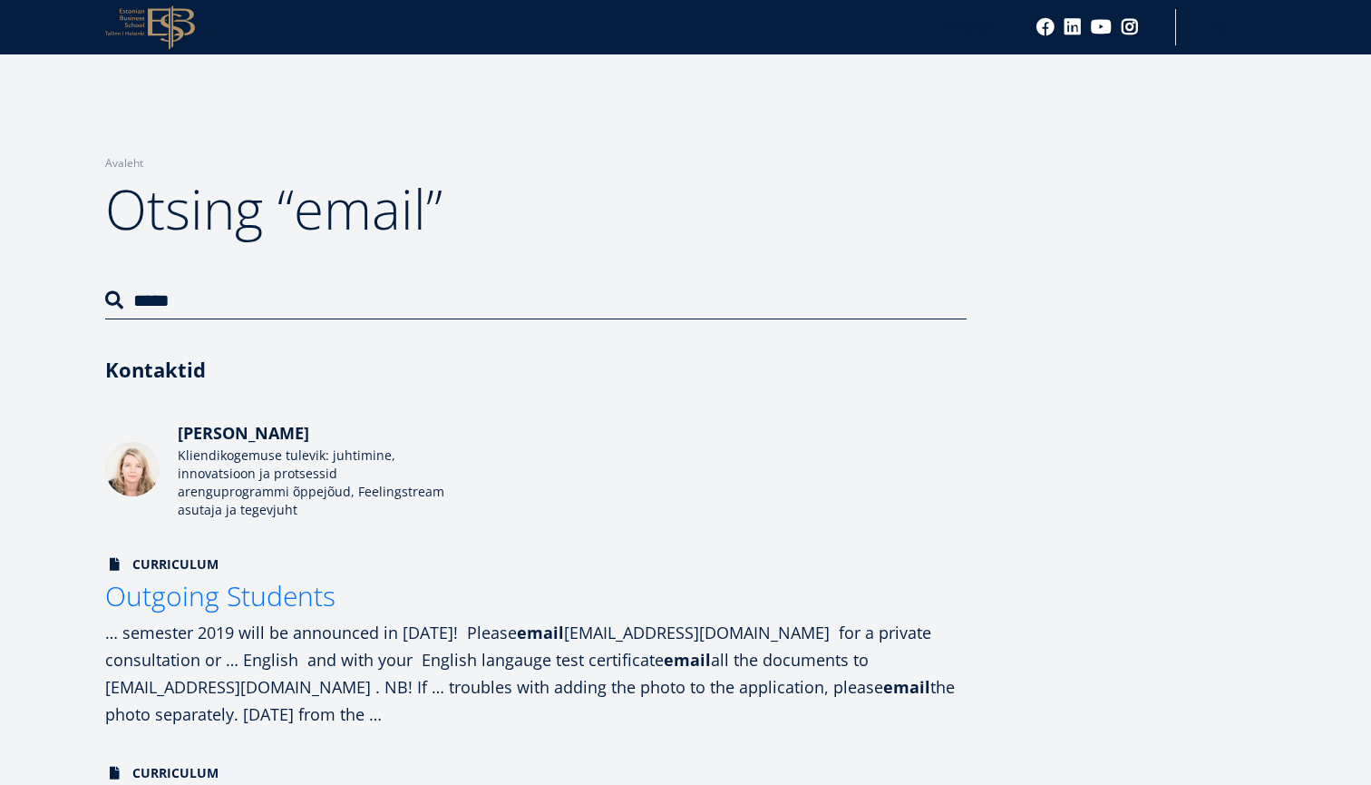
scroll to position [0, 0]
click at [172, 25] on icon at bounding box center [171, 27] width 47 height 44
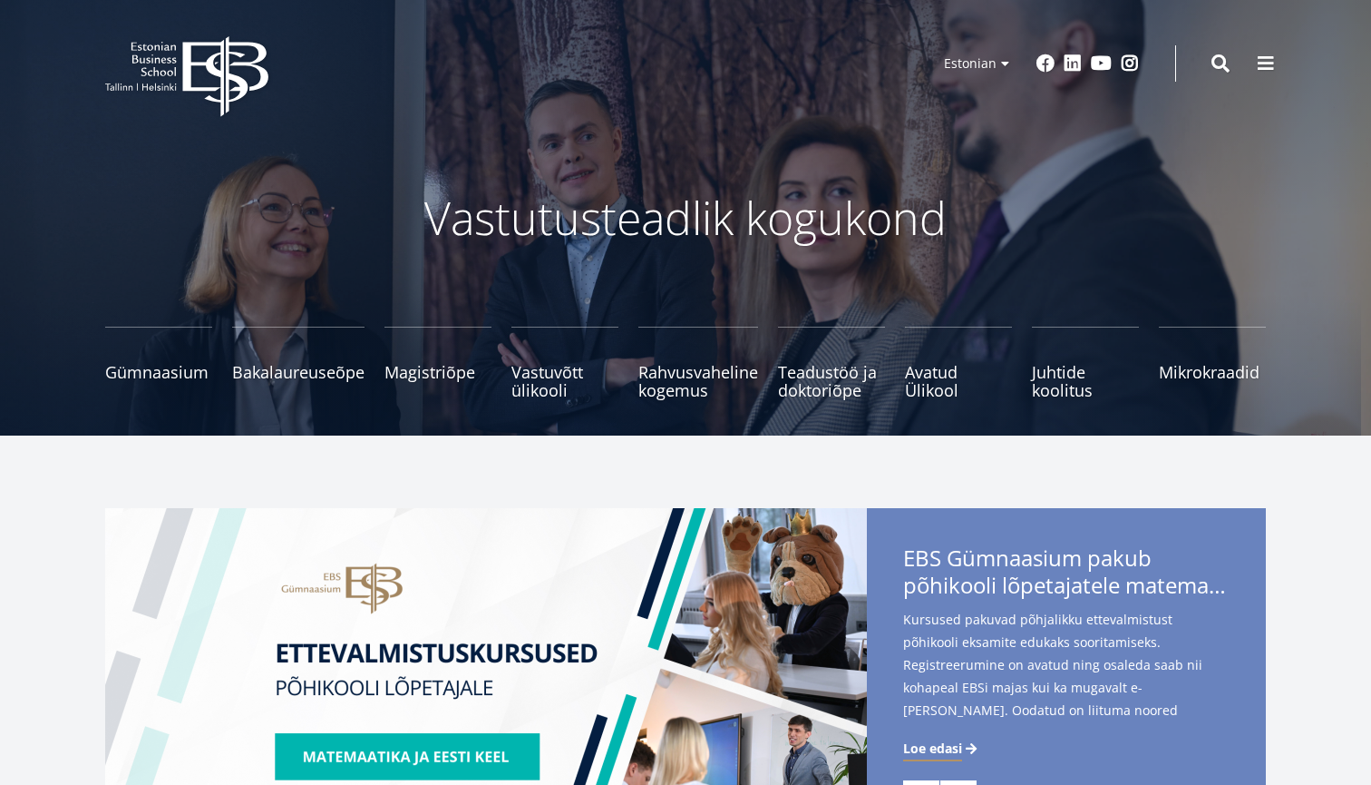
click at [150, 74] on icon "EBS Logo Created with Sketch." at bounding box center [186, 76] width 163 height 81
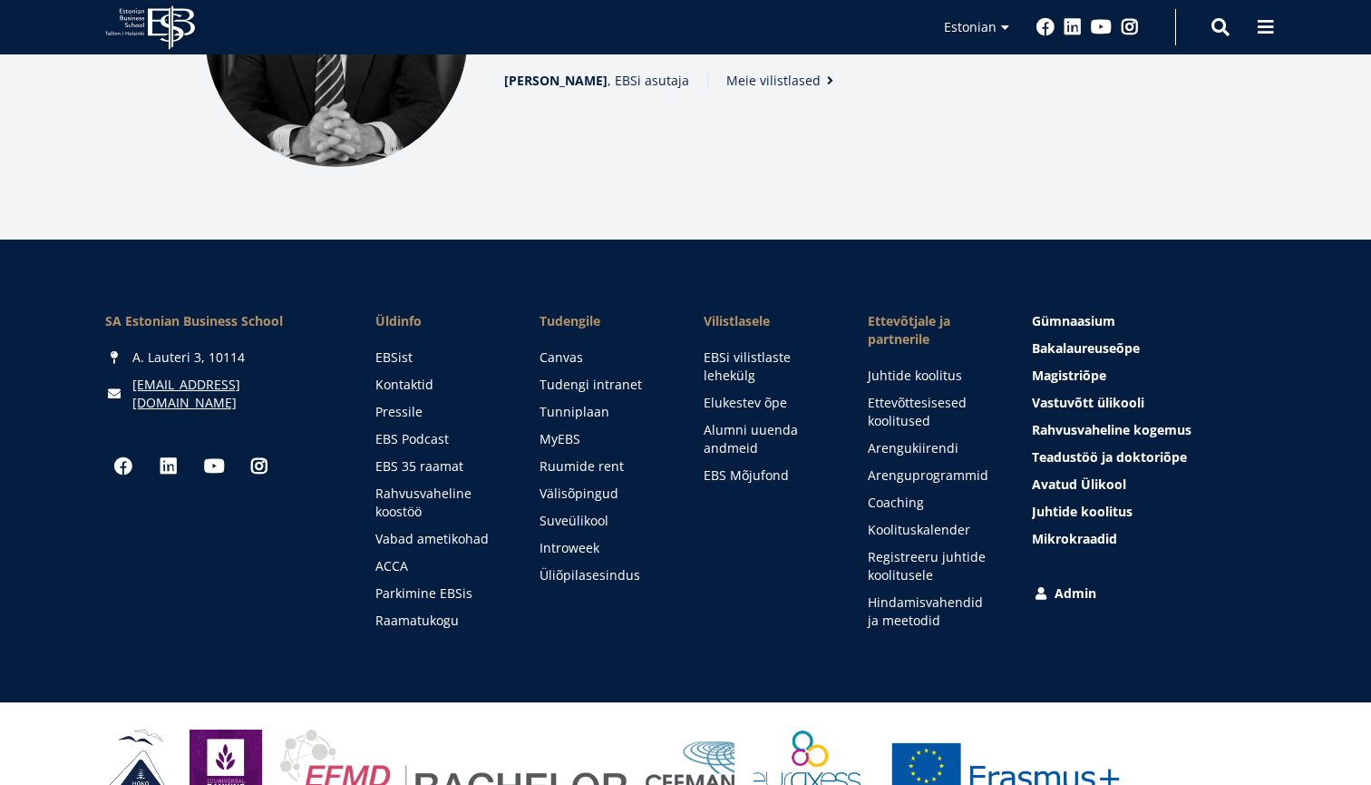
scroll to position [2544, 0]
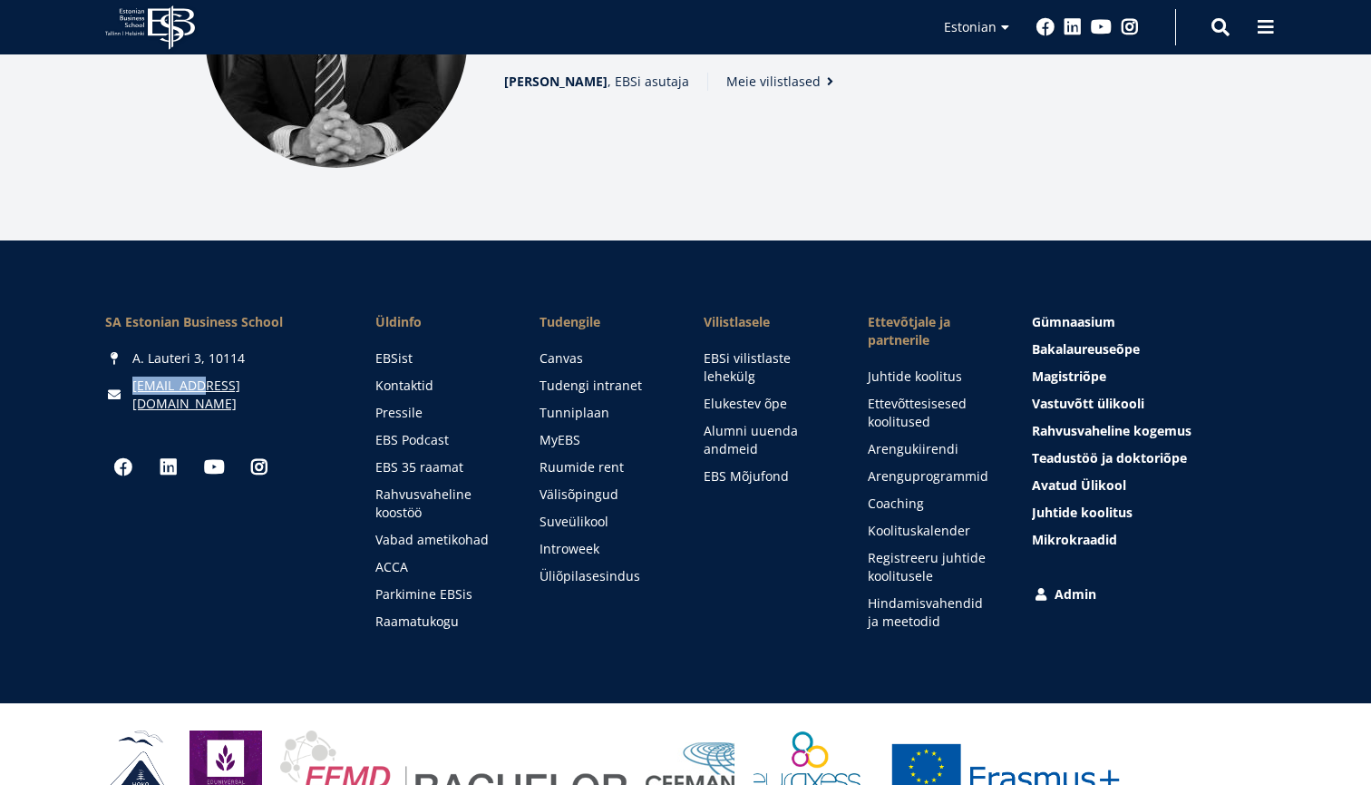
drag, startPoint x: 135, startPoint y: 356, endPoint x: 264, endPoint y: 329, distance: 131.5
click at [264, 329] on div "SA Estonian Business School A. Lauteri 3, 10114 ebs@ebs.ee Social Links Faceboo…" at bounding box center [222, 471] width 234 height 317
click at [264, 329] on div "SA Estonian Business School A. Lauteri 3, 10114 ebs@ebs.ee" at bounding box center [222, 363] width 234 height 100
drag, startPoint x: 220, startPoint y: 330, endPoint x: 229, endPoint y: 344, distance: 16.4
click at [229, 344] on div "SA Estonian Business School A. Lauteri 3, 10114 ebs@ebs.ee" at bounding box center [222, 363] width 234 height 100
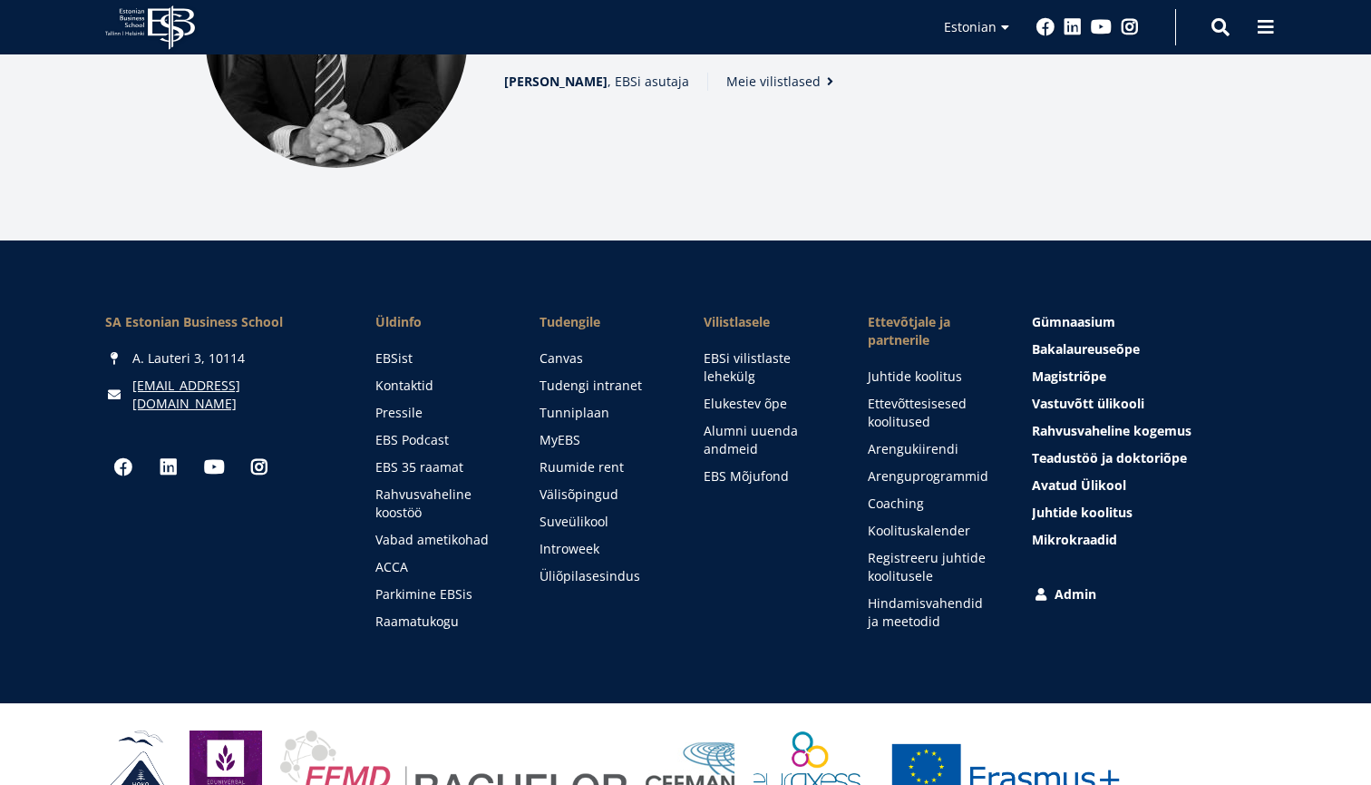
click at [905, 117] on div "Tagasihoidlikkus on voorus, aga ilma selleta saab elus paremini läbi! Madis Hab…" at bounding box center [685, 36] width 1107 height 263
click at [1215, 20] on span at bounding box center [1221, 25] width 18 height 18
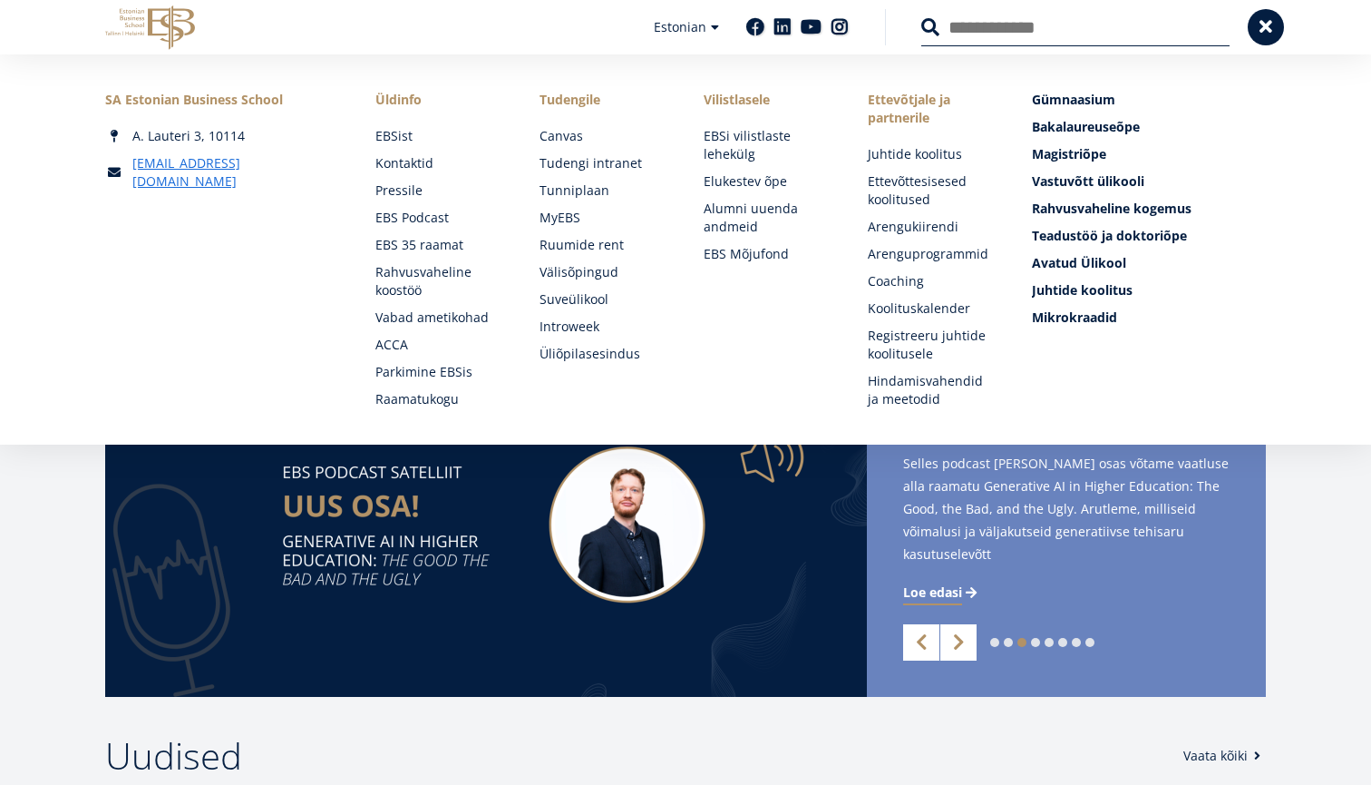
scroll to position [148, 0]
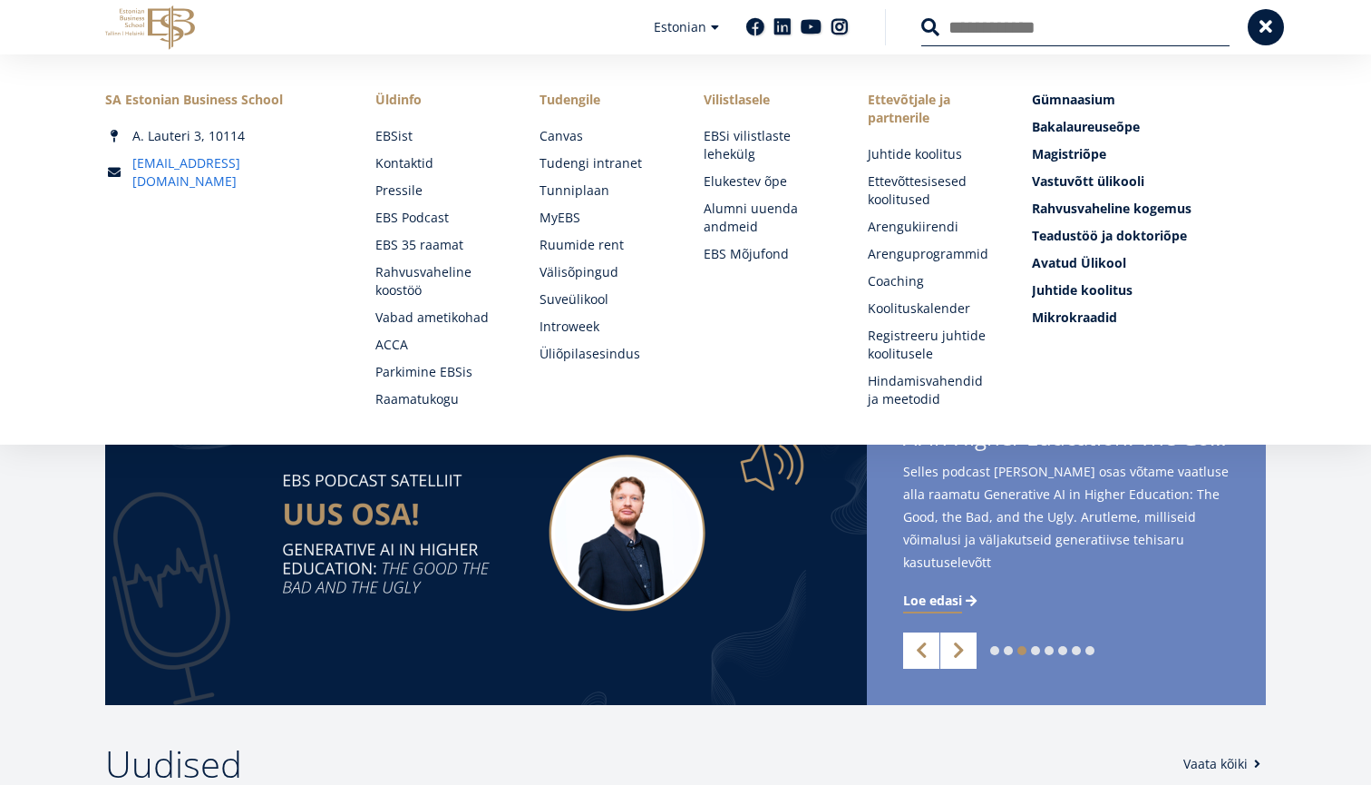
click at [189, 159] on link "[EMAIL_ADDRESS][DOMAIN_NAME]" at bounding box center [235, 172] width 207 height 36
drag, startPoint x: 229, startPoint y: 163, endPoint x: 128, endPoint y: 167, distance: 100.7
click at [128, 167] on div "[EMAIL_ADDRESS][DOMAIN_NAME]" at bounding box center [222, 172] width 234 height 36
copy link "[EMAIL_ADDRESS][DOMAIN_NAME]"
